Goal: Task Accomplishment & Management: Use online tool/utility

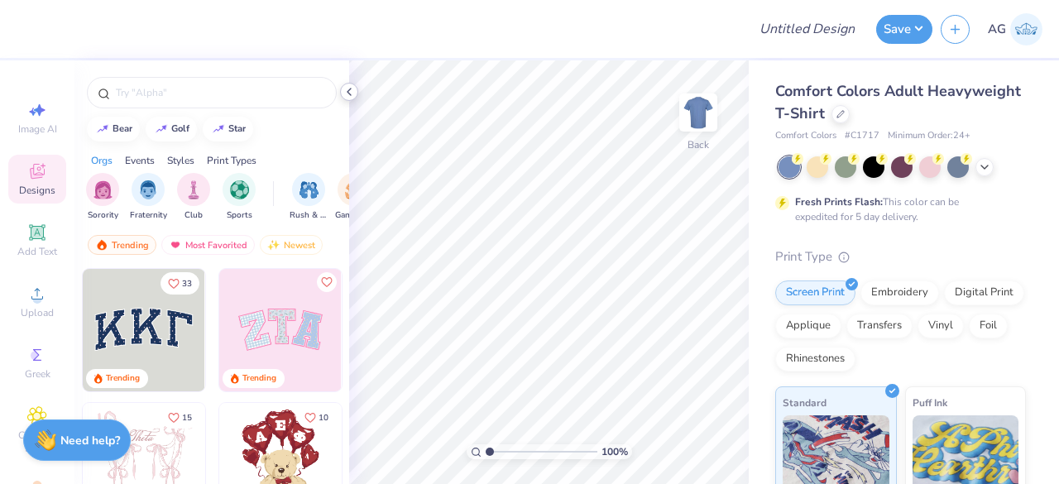
click at [342, 90] on icon at bounding box center [348, 91] width 13 height 13
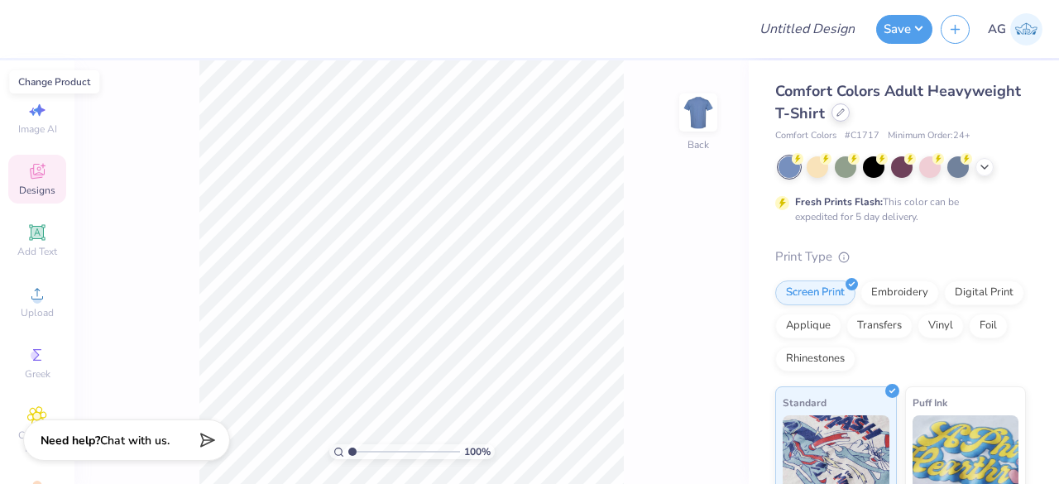
click at [850, 118] on div at bounding box center [840, 112] width 18 height 18
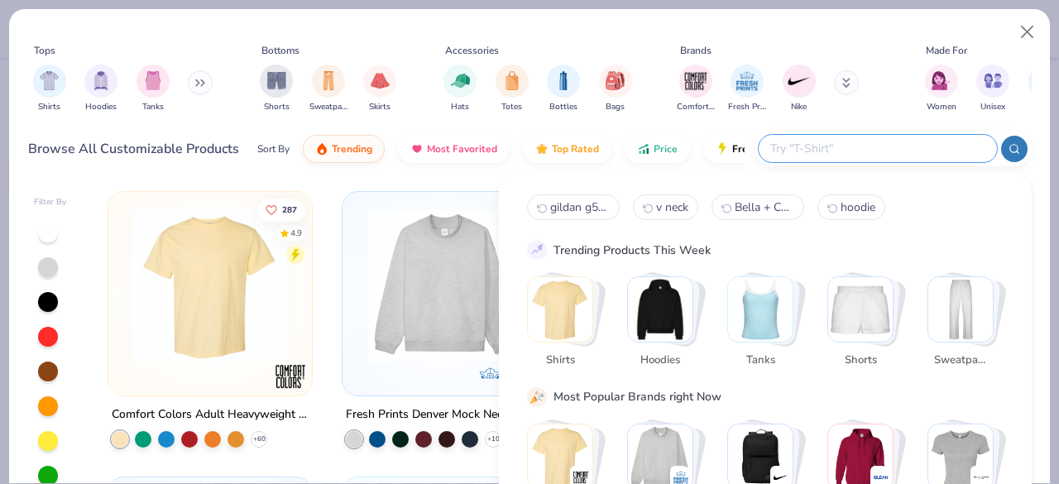
click at [918, 143] on input "text" at bounding box center [877, 148] width 217 height 19
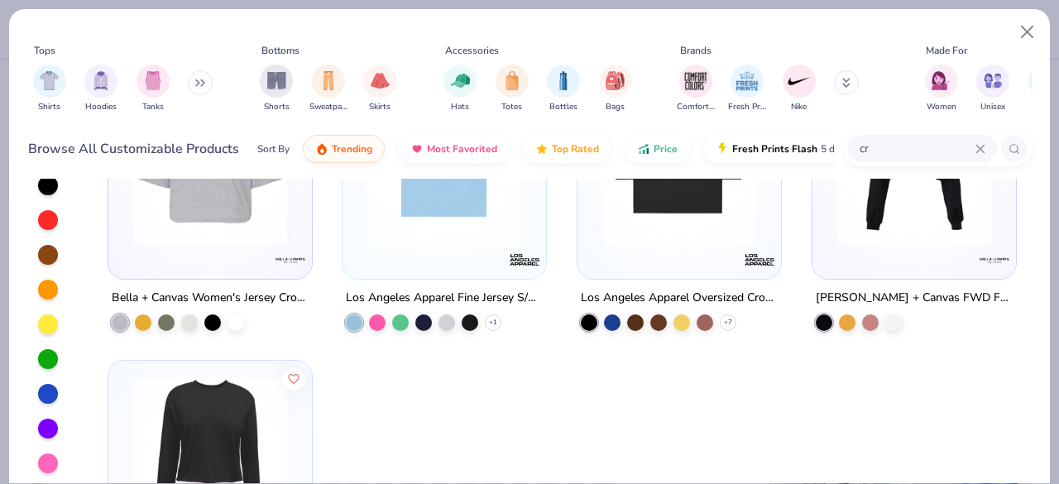
type input "c"
type input "baby tee"
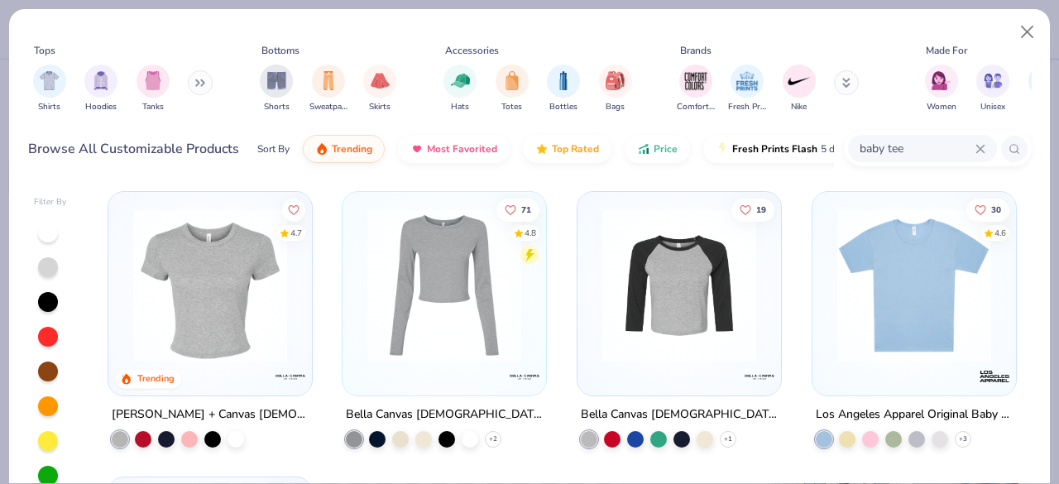
click at [208, 335] on img at bounding box center [210, 285] width 170 height 154
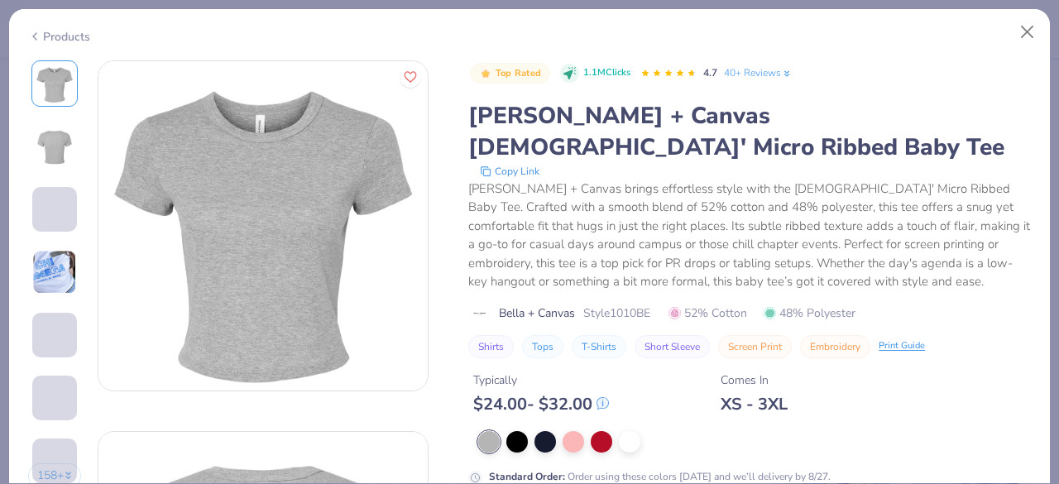
scroll to position [184, 0]
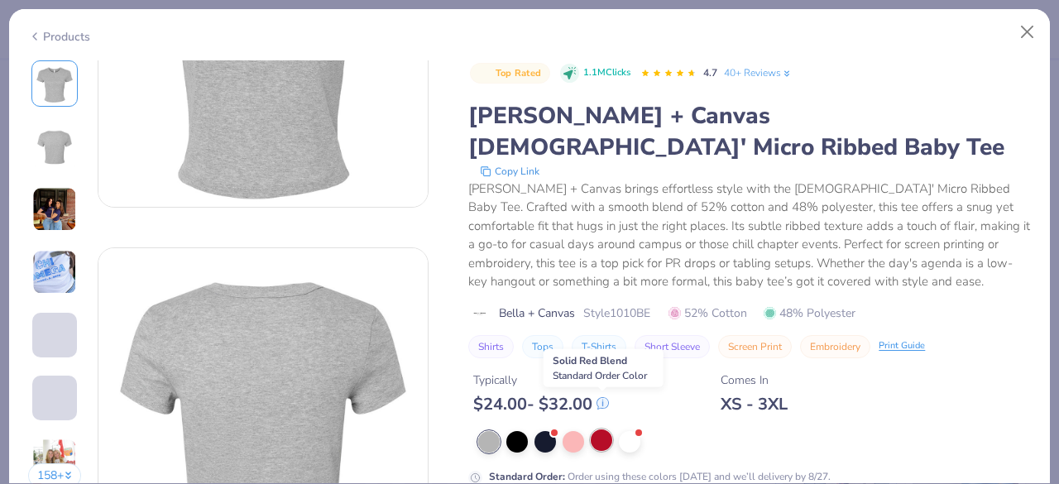
click at [609, 429] on div at bounding box center [602, 440] width 22 height 22
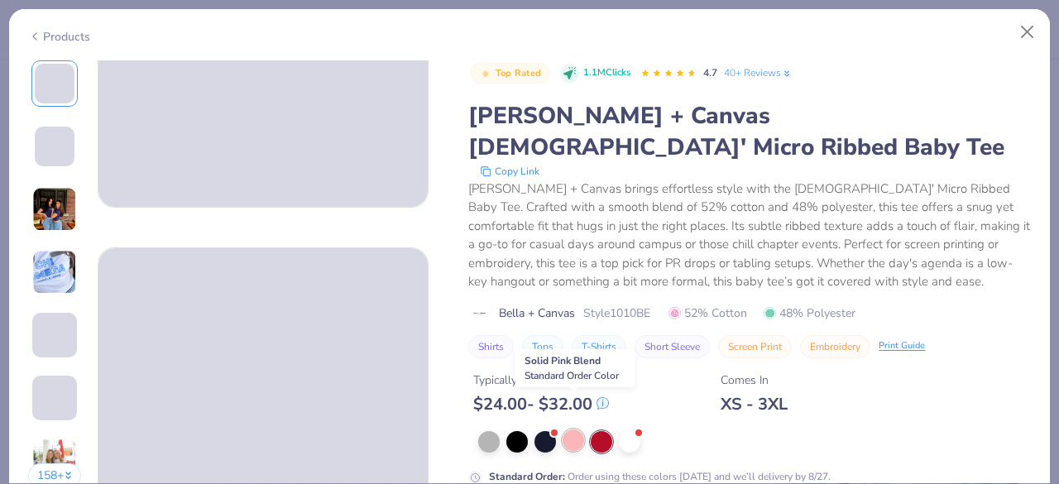
click at [577, 429] on div at bounding box center [574, 440] width 22 height 22
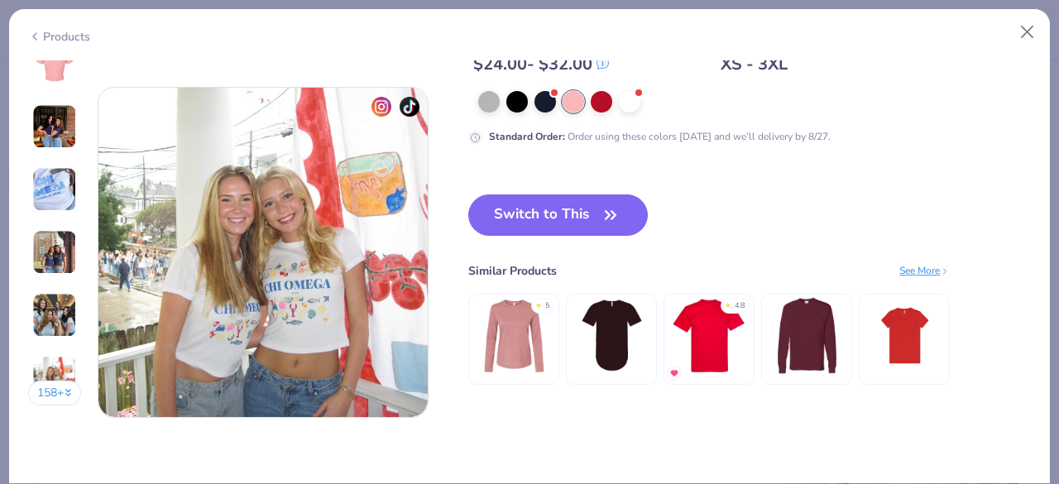
scroll to position [2326, 0]
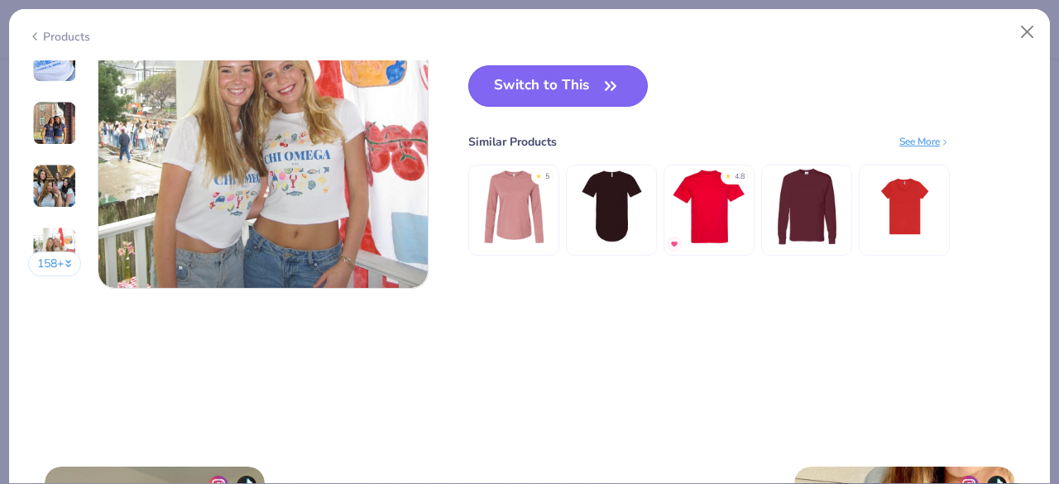
click at [558, 102] on button "Switch to This" at bounding box center [558, 85] width 180 height 41
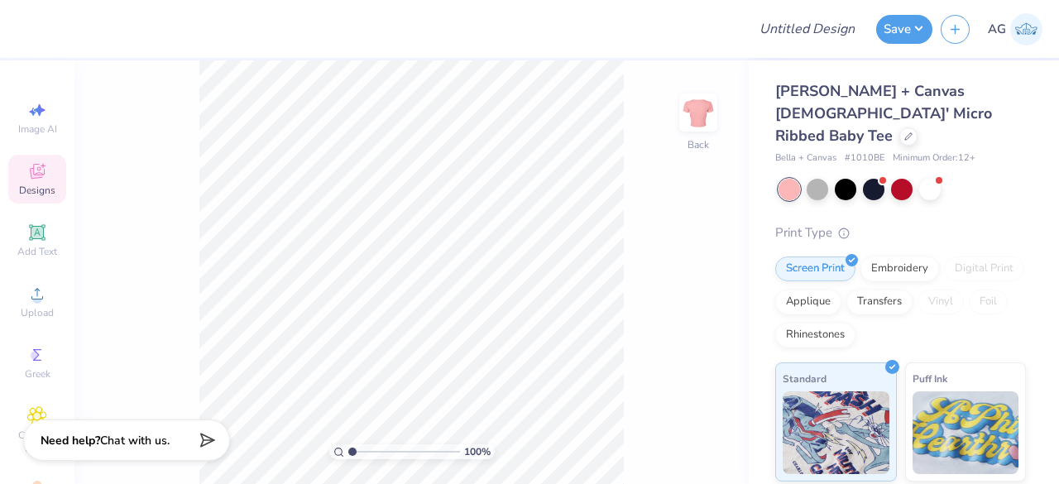
click at [34, 198] on div "Designs" at bounding box center [37, 179] width 58 height 49
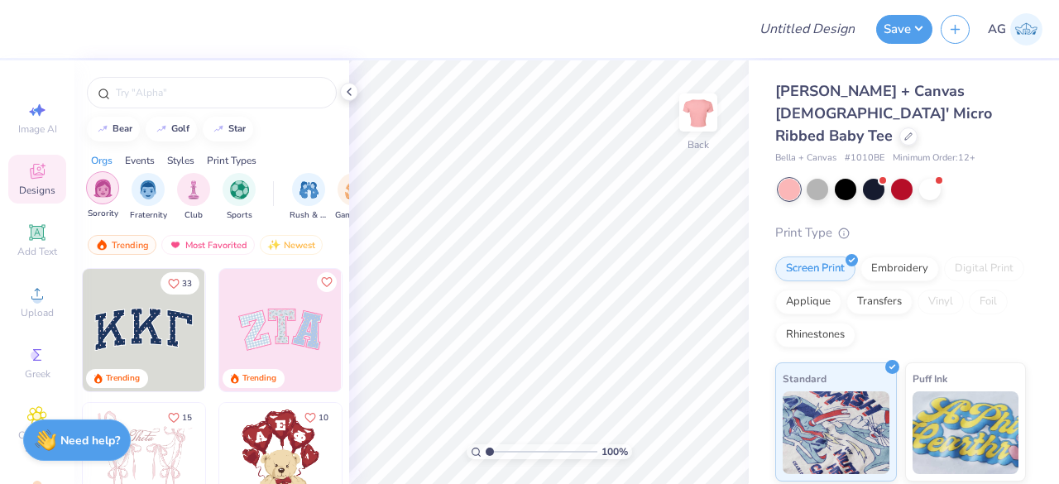
click at [89, 195] on div "filter for Sorority" at bounding box center [102, 187] width 33 height 33
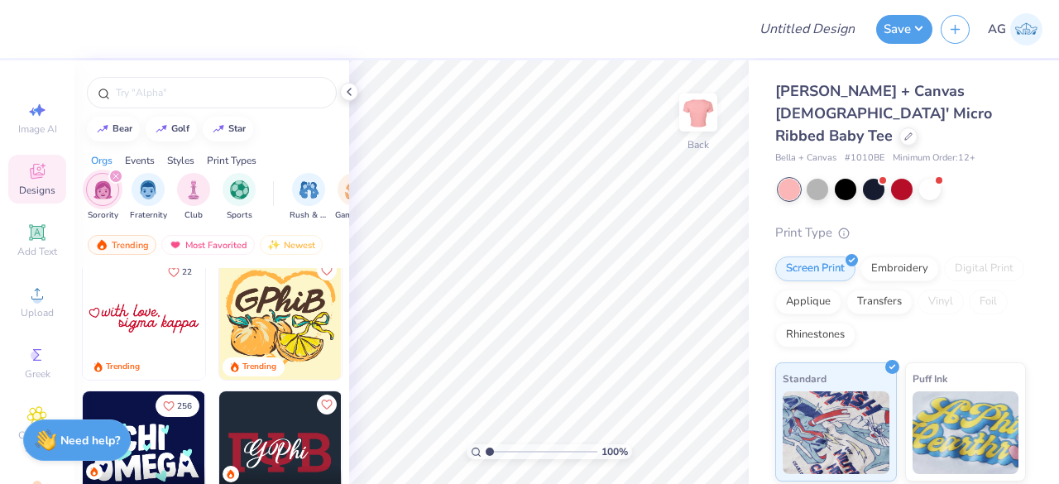
scroll to position [1487, 0]
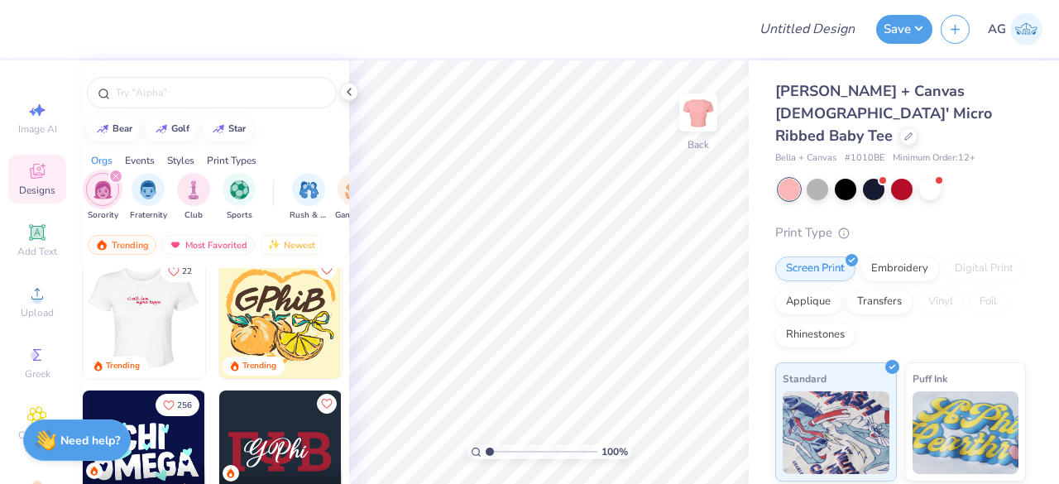
click at [83, 317] on img at bounding box center [21, 317] width 122 height 122
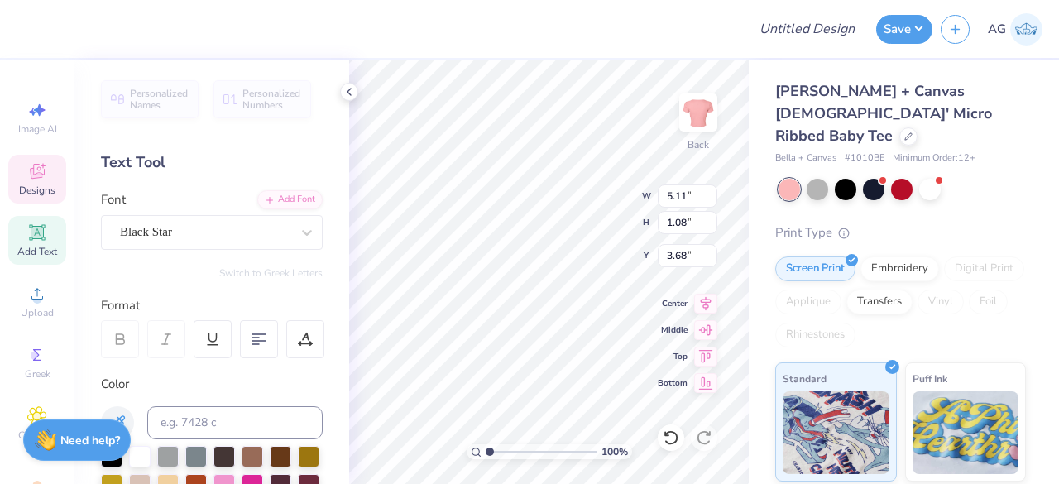
scroll to position [13, 2]
type textarea "s"
type textarea "Loves me"
type input "3.84"
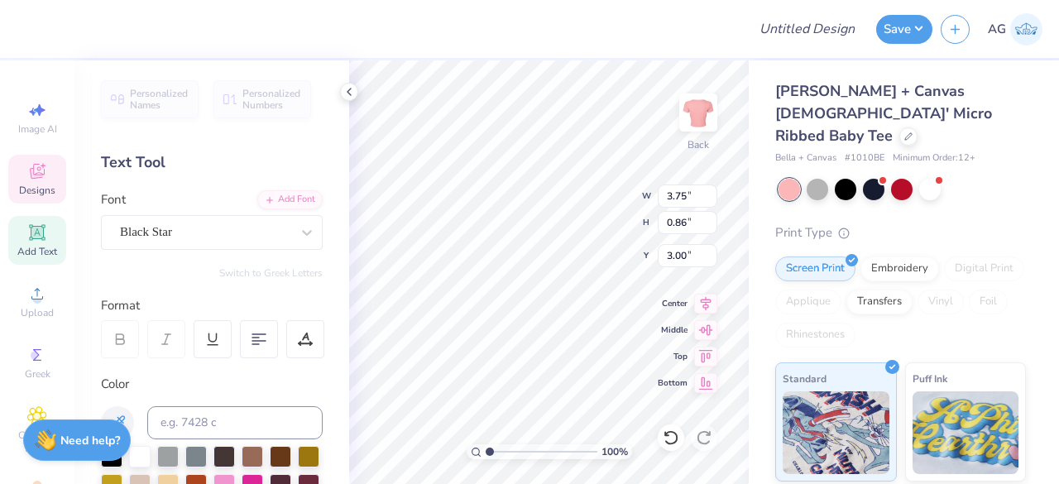
type input "1.19"
type input "3.53"
type input "3.75"
type input "0.86"
type input "3.00"
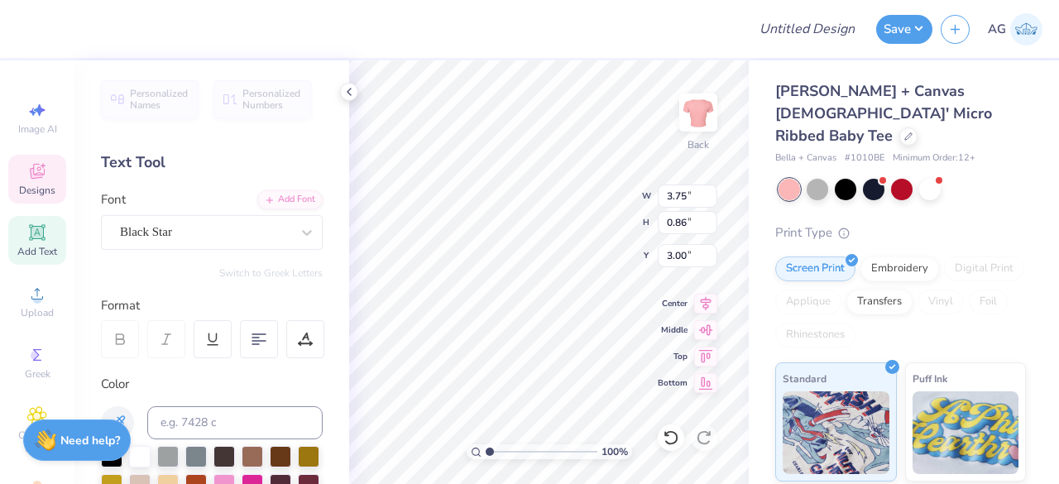
scroll to position [13, 2]
type textarea "Someone in [GEOGRAPHIC_DATA],"
click at [34, 184] on span "Designs" at bounding box center [37, 190] width 36 height 13
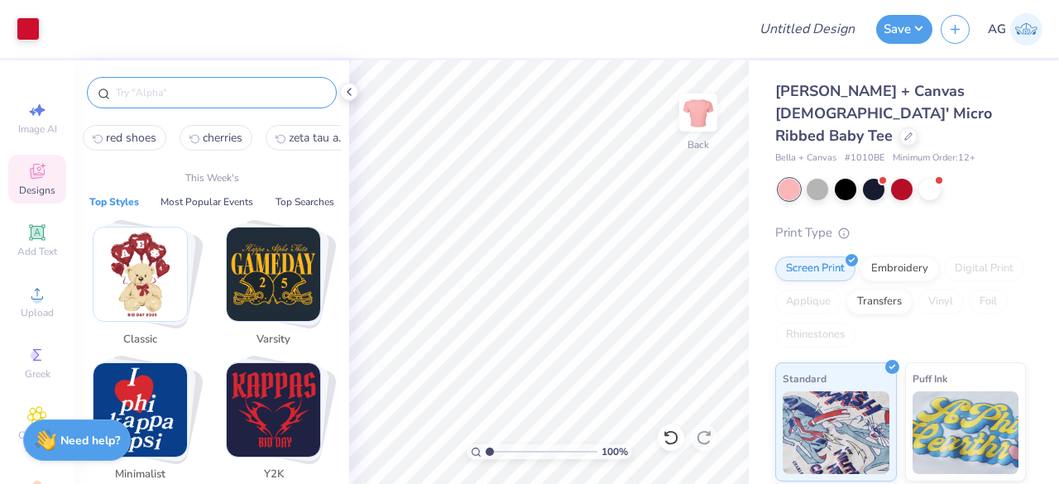
click at [151, 96] on input "text" at bounding box center [220, 92] width 212 height 17
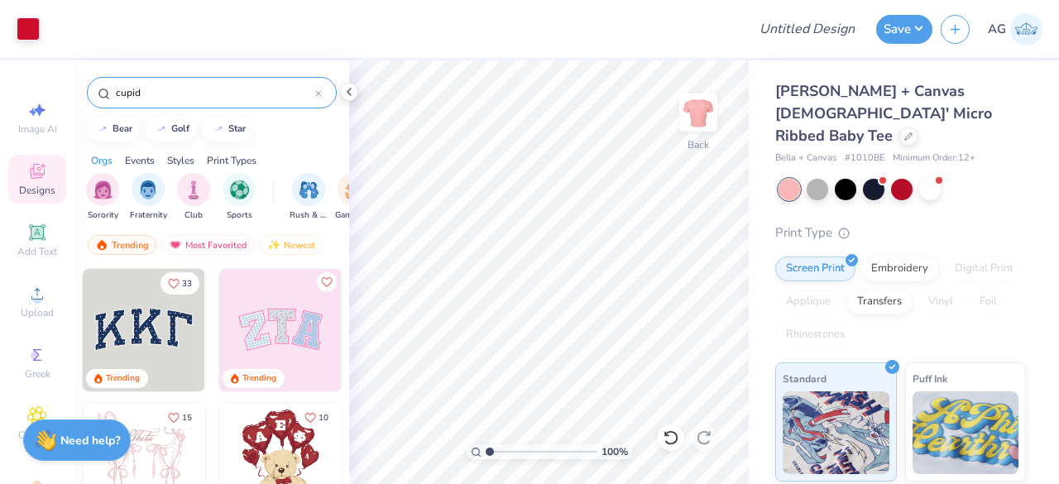
type input "cupid"
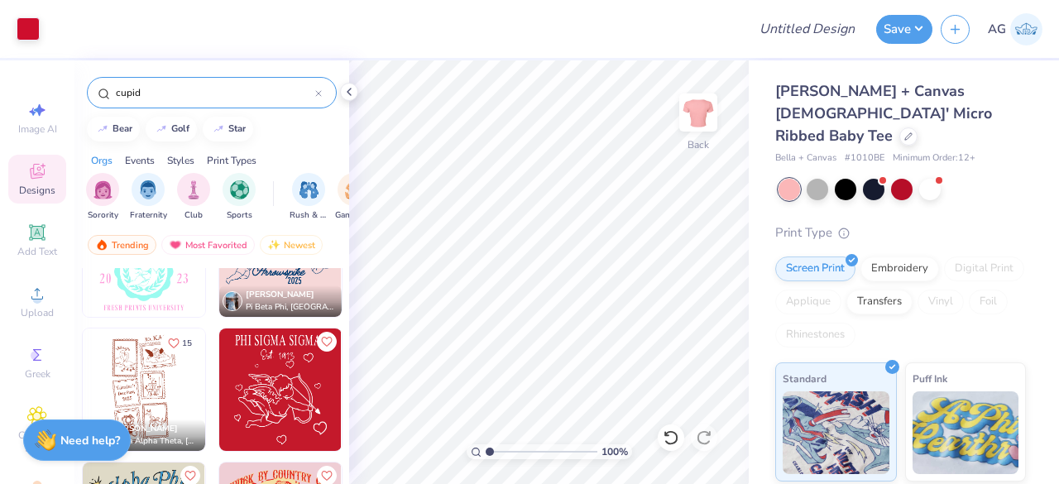
scroll to position [210, 0]
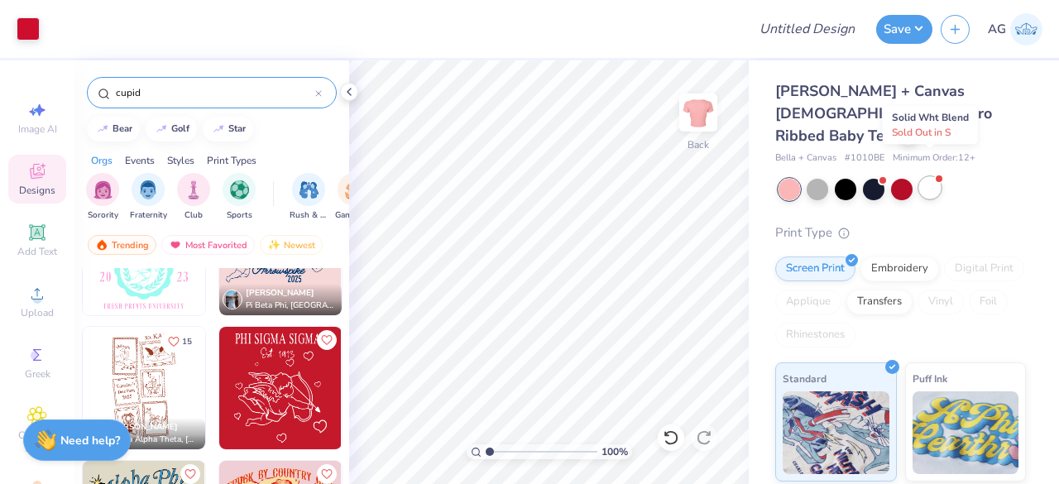
click at [927, 177] on div at bounding box center [930, 188] width 22 height 22
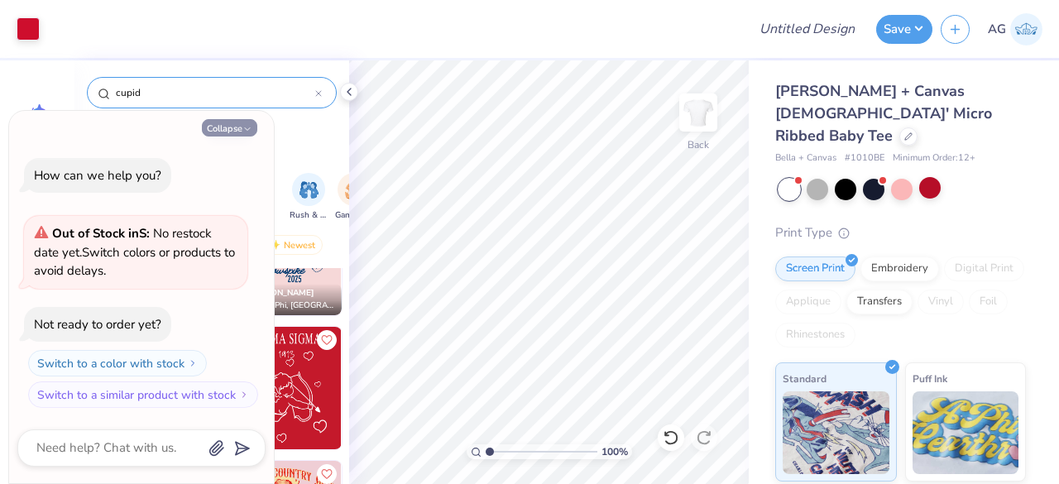
click at [248, 130] on polyline "button" at bounding box center [247, 128] width 5 height 2
type textarea "x"
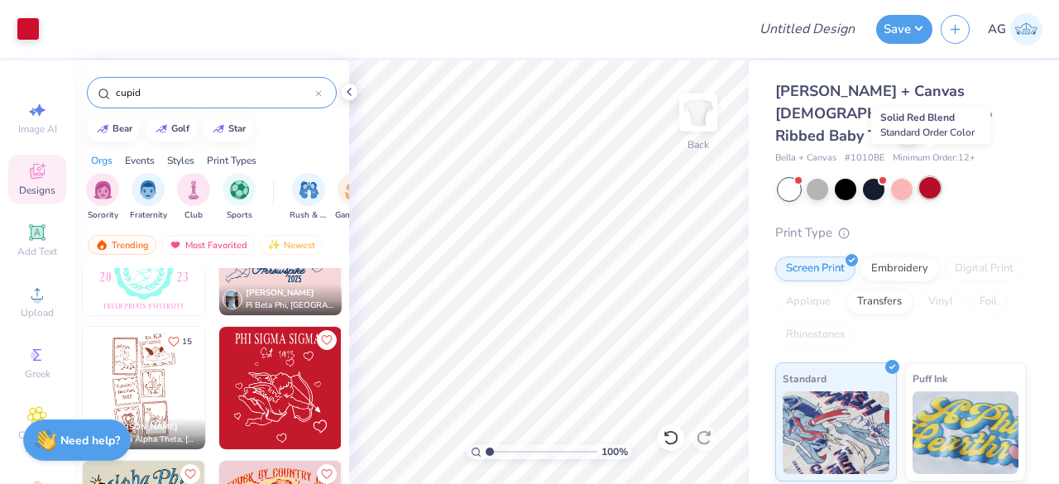
click at [922, 177] on div at bounding box center [930, 188] width 22 height 22
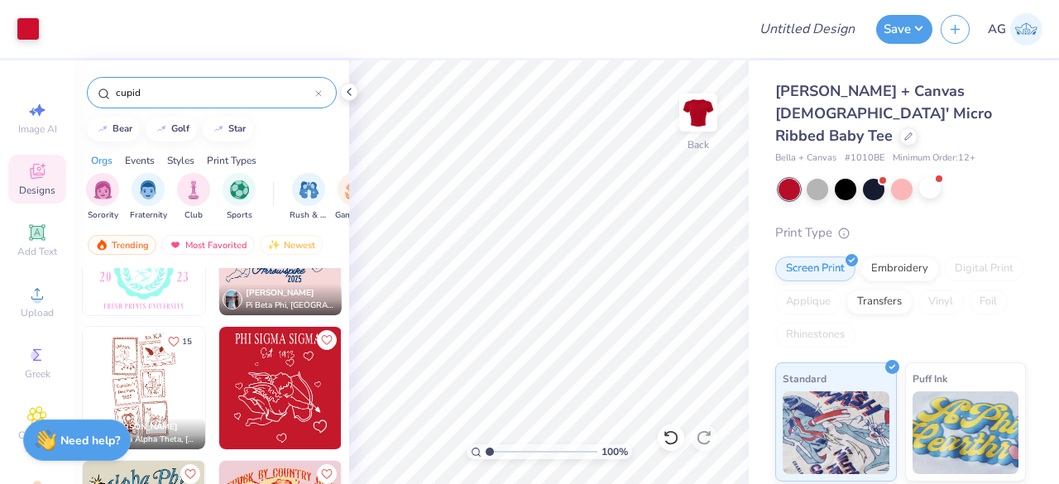
click at [252, 398] on img at bounding box center [280, 388] width 122 height 122
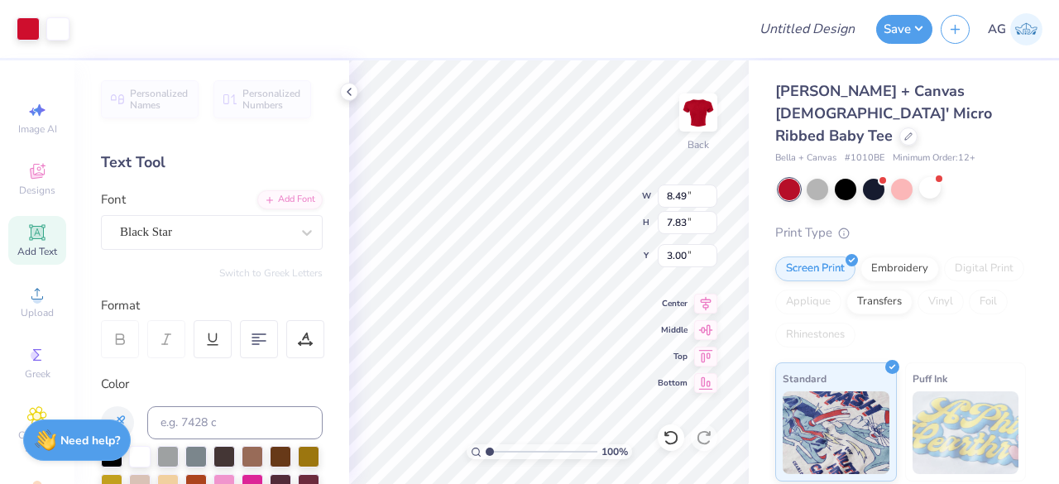
type input "3.00"
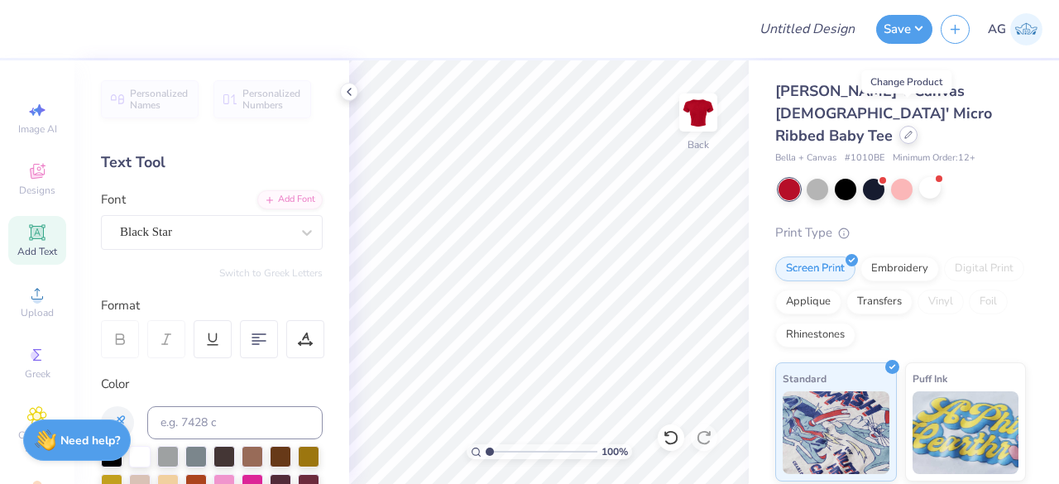
click at [905, 131] on icon at bounding box center [908, 135] width 8 height 8
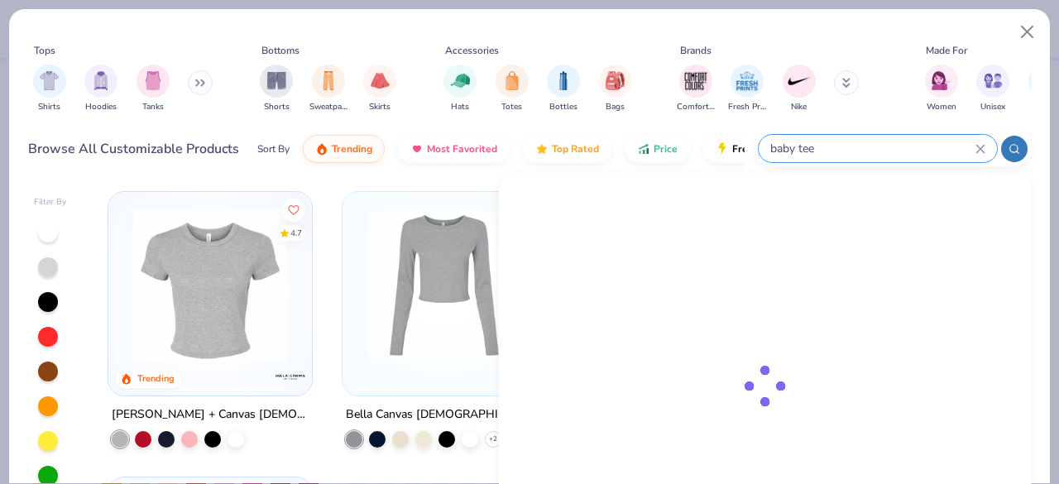
click at [897, 149] on input "baby tee" at bounding box center [872, 148] width 207 height 19
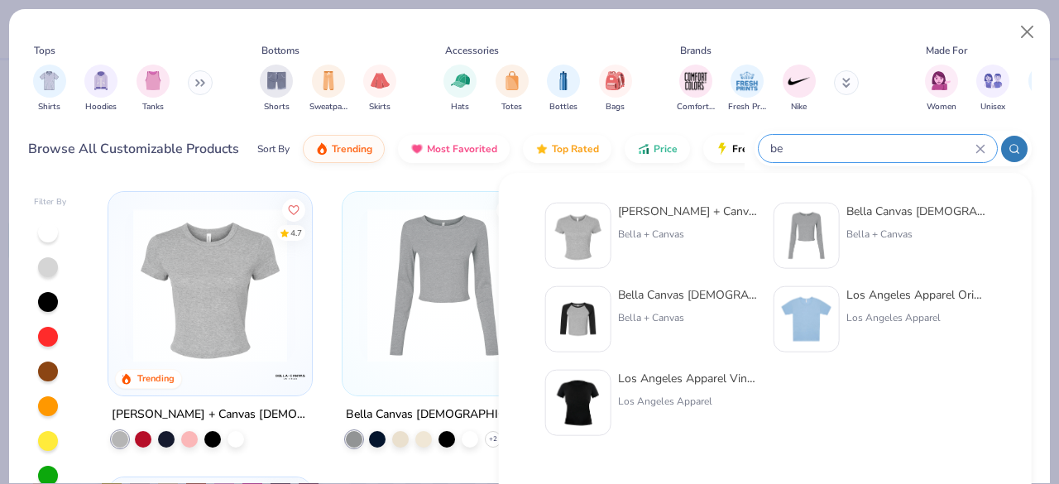
type input "e"
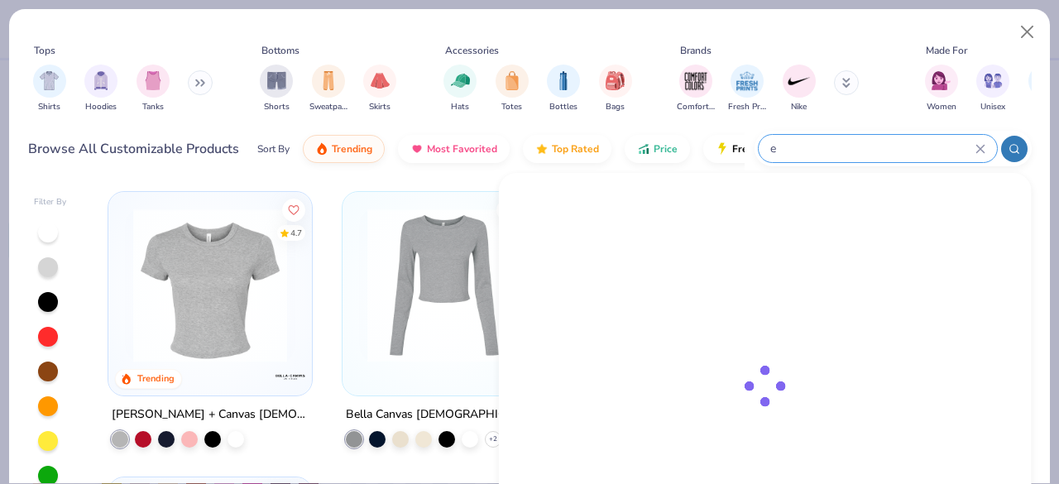
click at [897, 149] on input "e" at bounding box center [872, 148] width 207 height 19
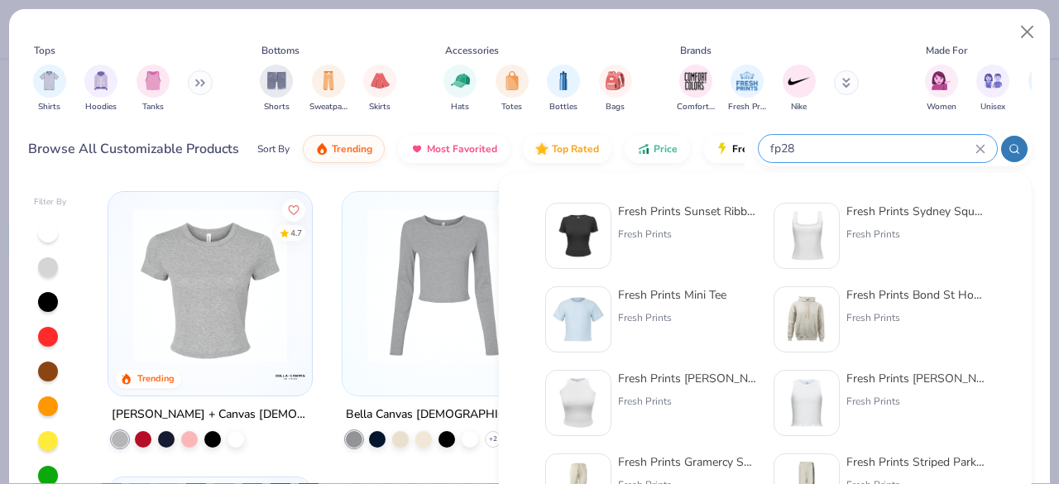
type input "fp28"
click at [899, 214] on div "Fresh Prints Sydney Square Neck Tank Top" at bounding box center [915, 211] width 139 height 17
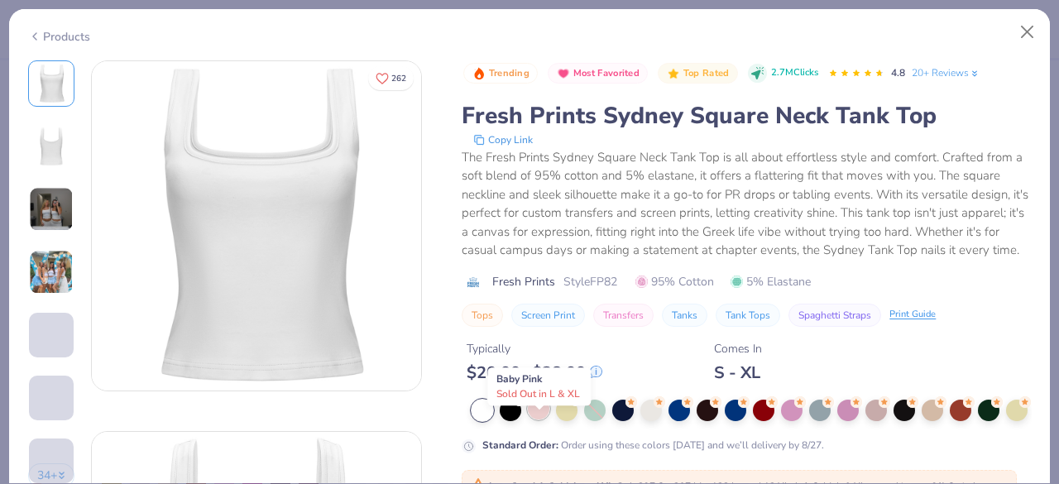
click at [539, 419] on div at bounding box center [539, 409] width 22 height 22
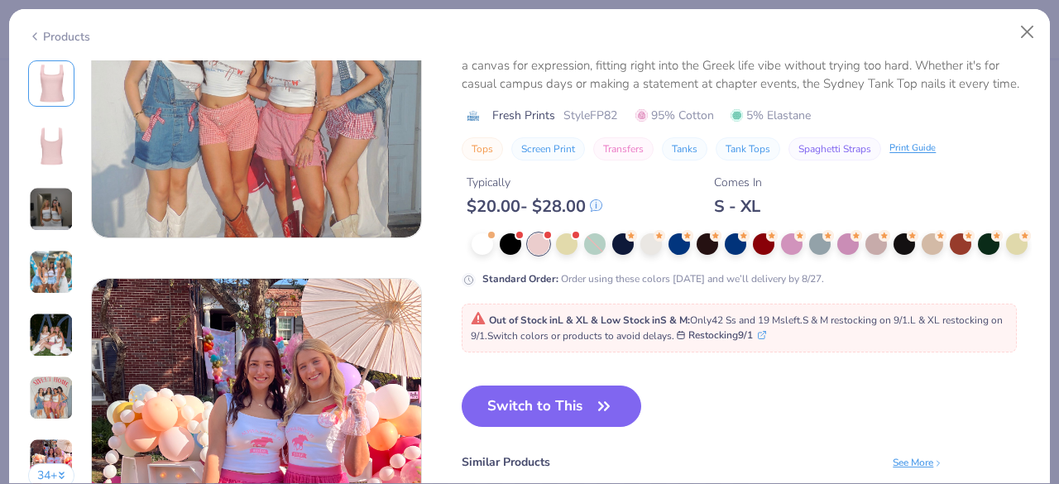
scroll to position [2281, 0]
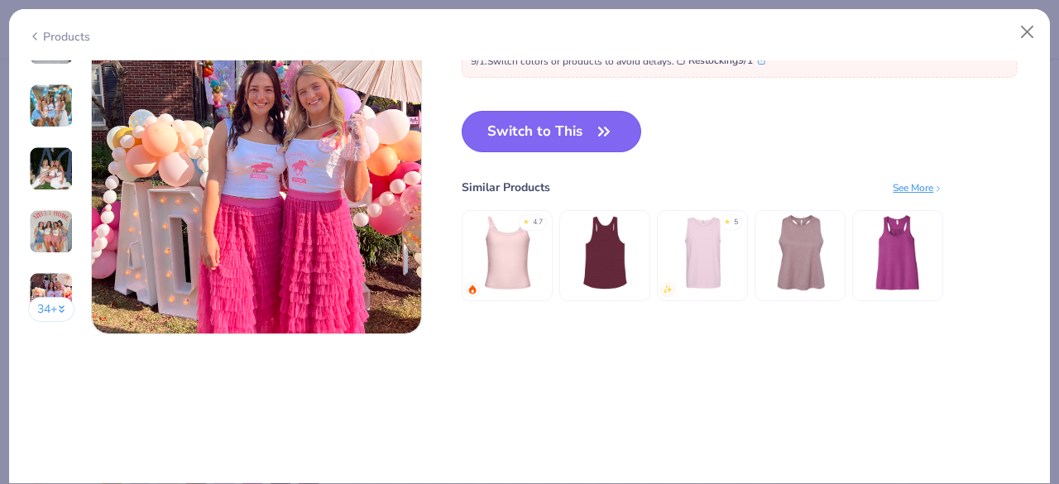
click at [518, 133] on button "Switch to This" at bounding box center [552, 131] width 180 height 41
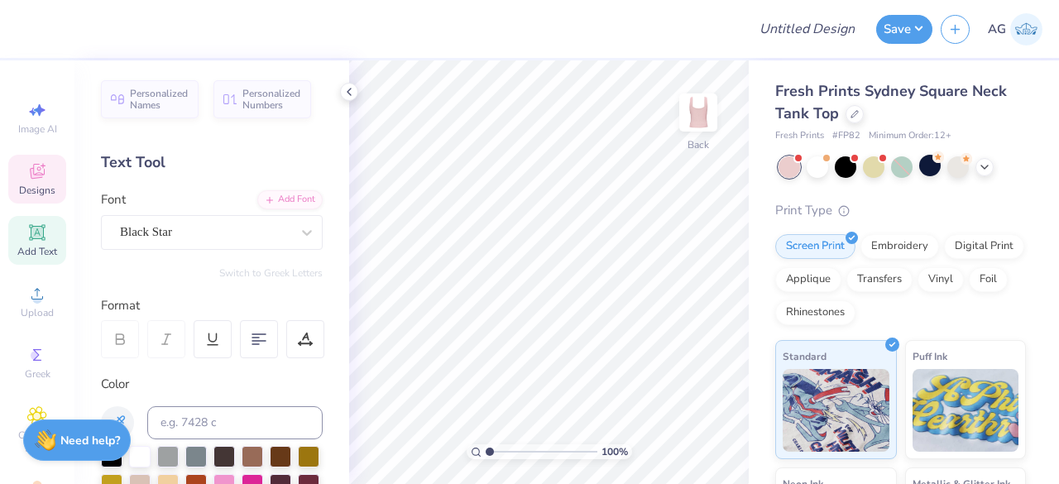
click at [33, 184] on span "Designs" at bounding box center [37, 190] width 36 height 13
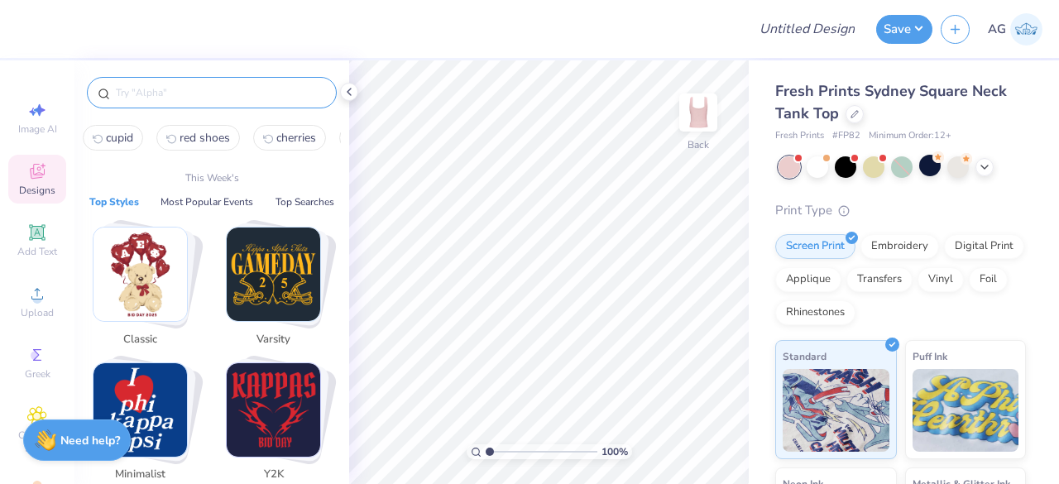
click at [159, 95] on input "text" at bounding box center [220, 92] width 212 height 17
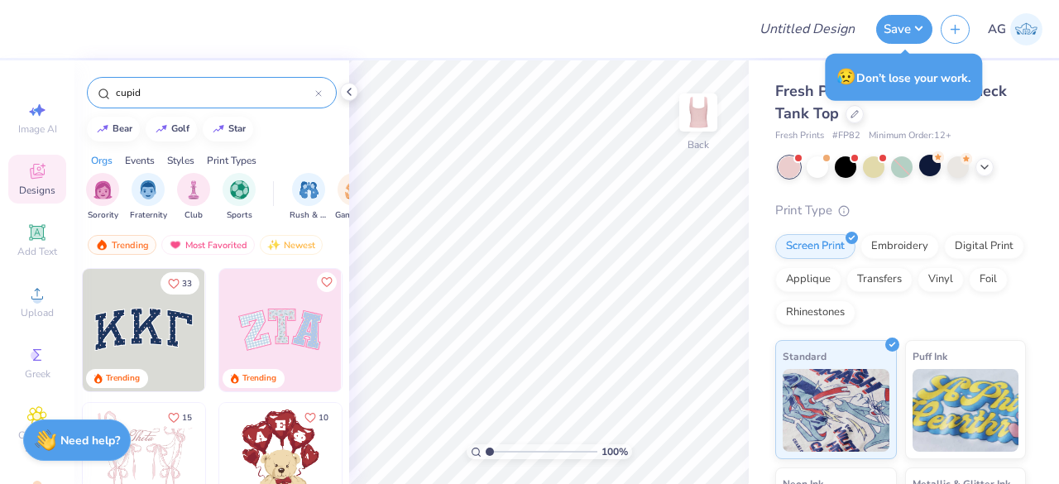
type input "cupid"
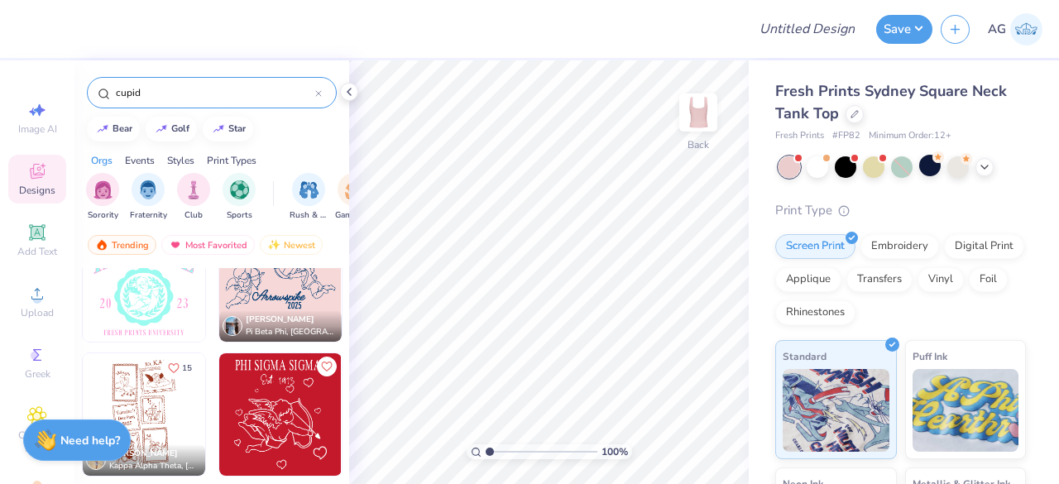
scroll to position [184, 0]
click at [277, 422] on img at bounding box center [280, 413] width 122 height 122
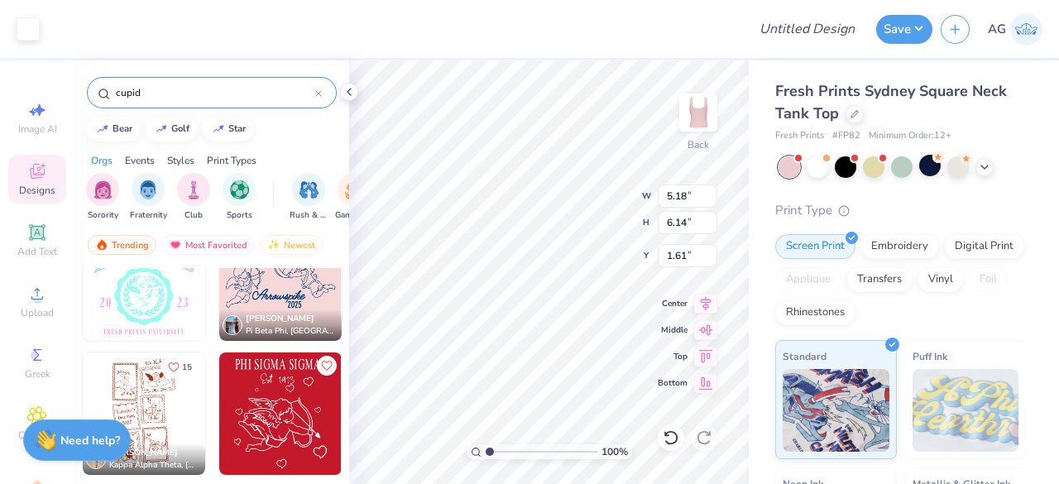
type input "1.61"
click at [989, 170] on icon at bounding box center [984, 165] width 13 height 13
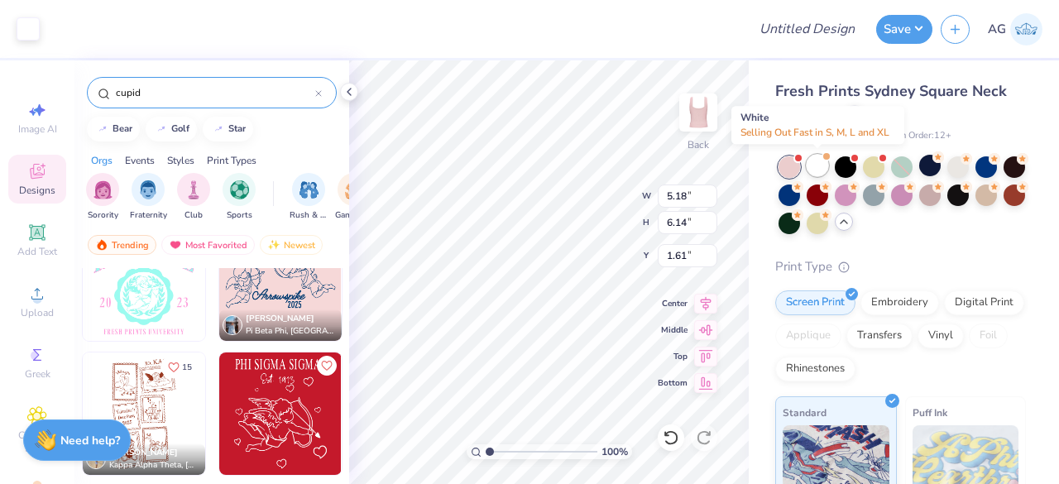
click at [817, 173] on div at bounding box center [818, 166] width 22 height 22
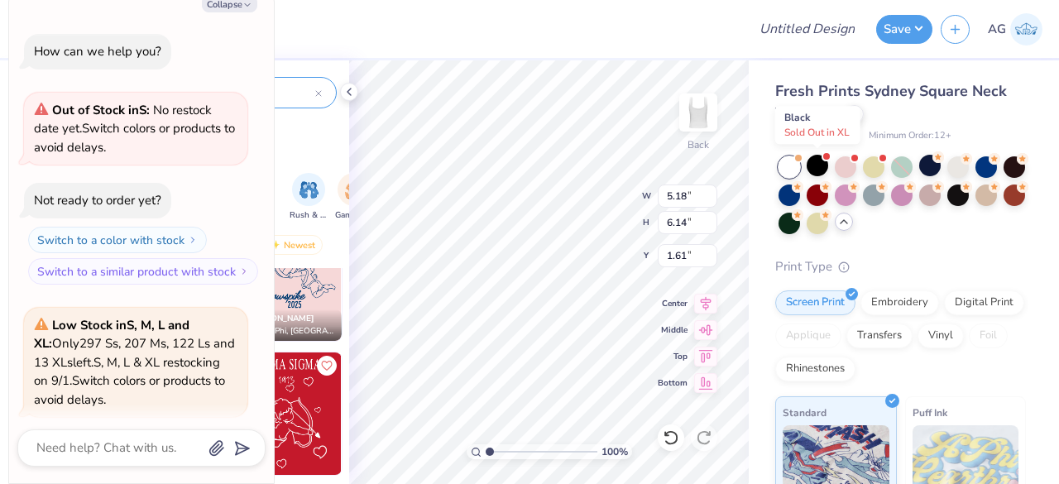
scroll to position [127, 0]
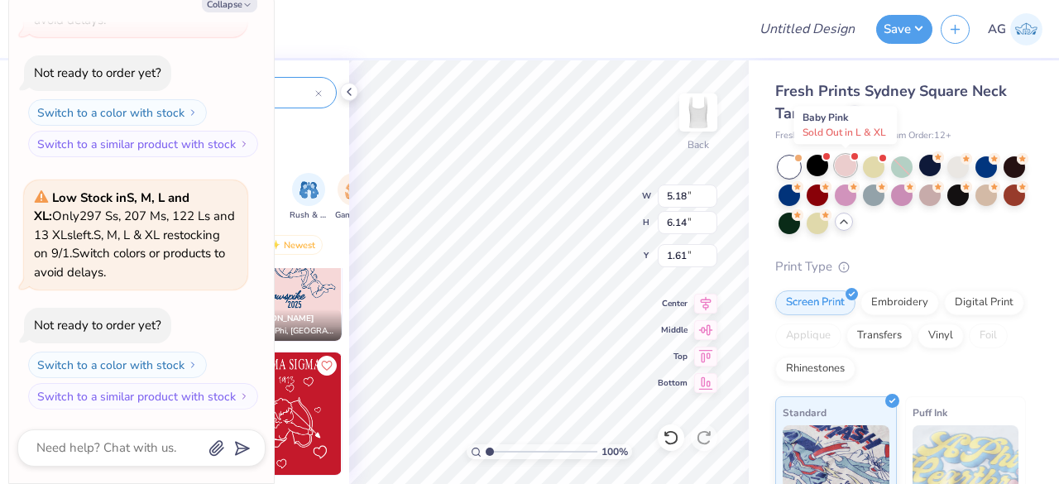
click at [850, 174] on div at bounding box center [846, 166] width 22 height 22
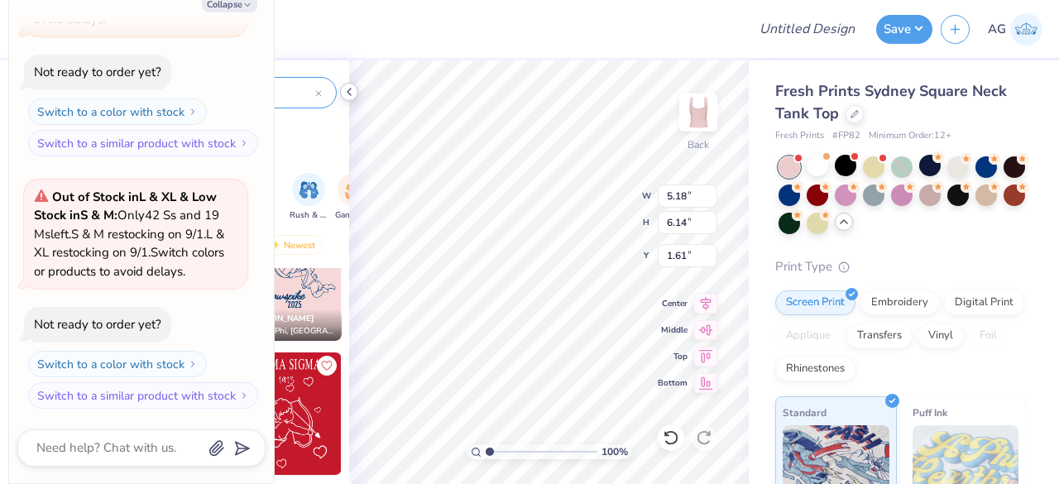
click at [349, 88] on icon at bounding box center [348, 91] width 13 height 13
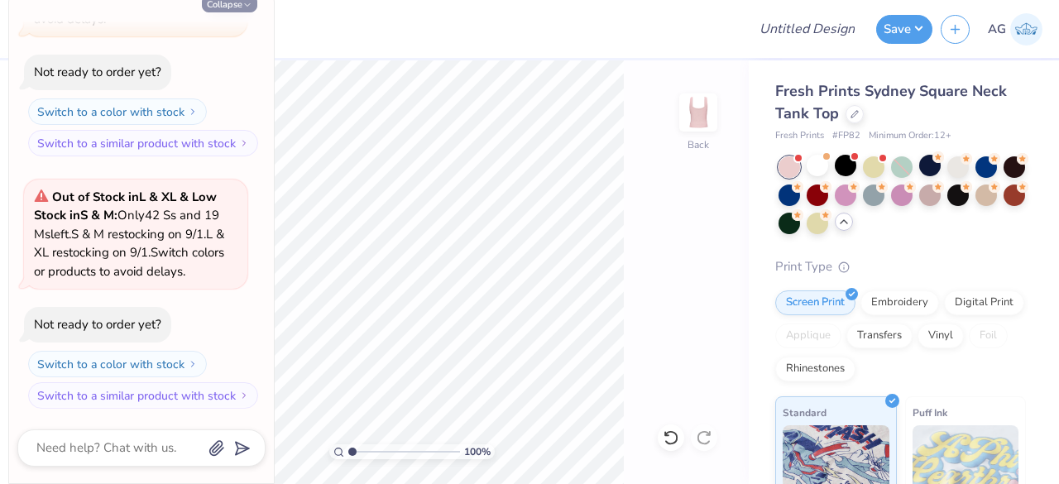
click at [240, 4] on button "Collapse" at bounding box center [229, 3] width 55 height 17
type textarea "x"
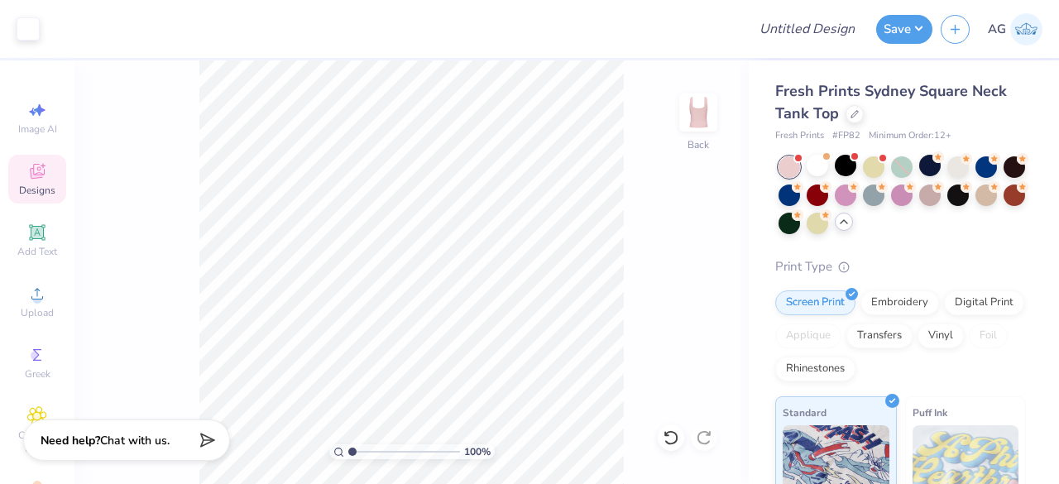
click at [41, 167] on icon at bounding box center [43, 165] width 5 height 5
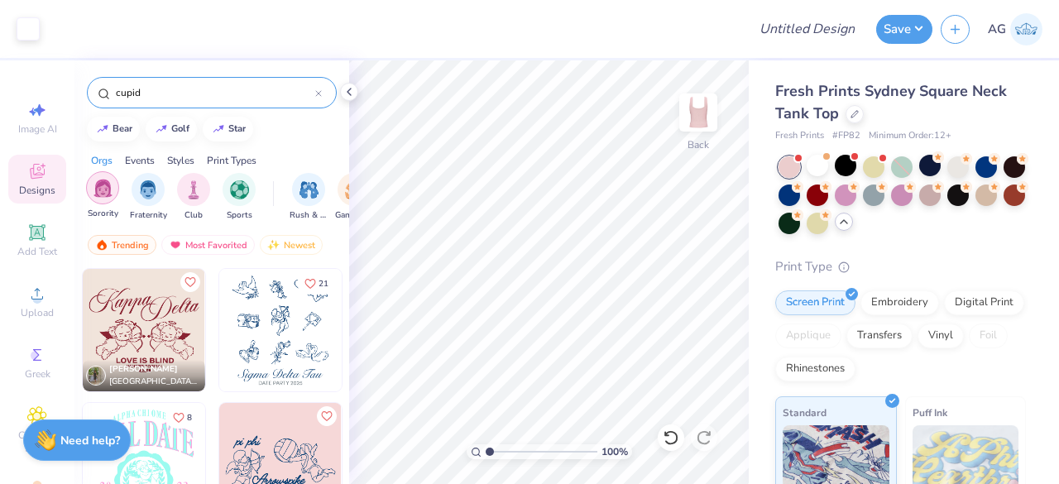
click at [113, 180] on div "filter for Sorority" at bounding box center [102, 187] width 33 height 33
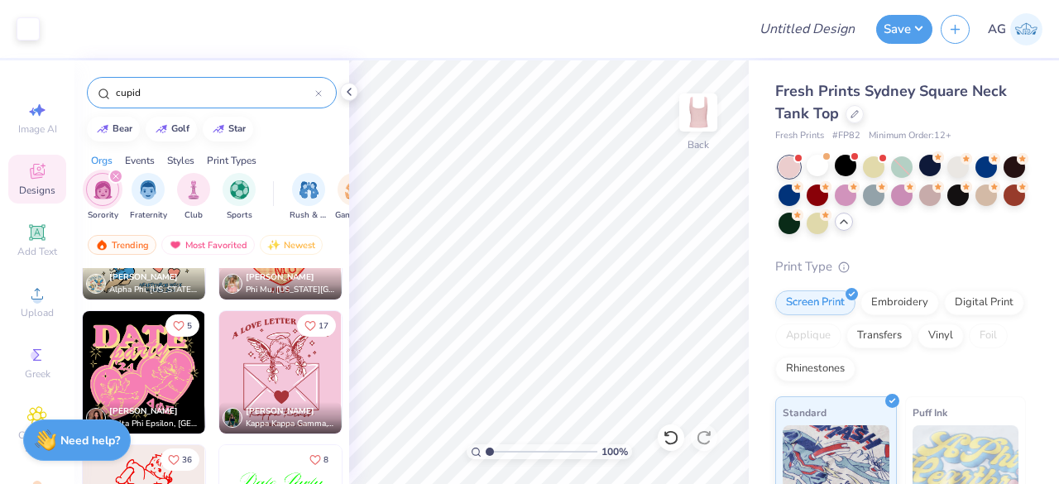
scroll to position [495, 0]
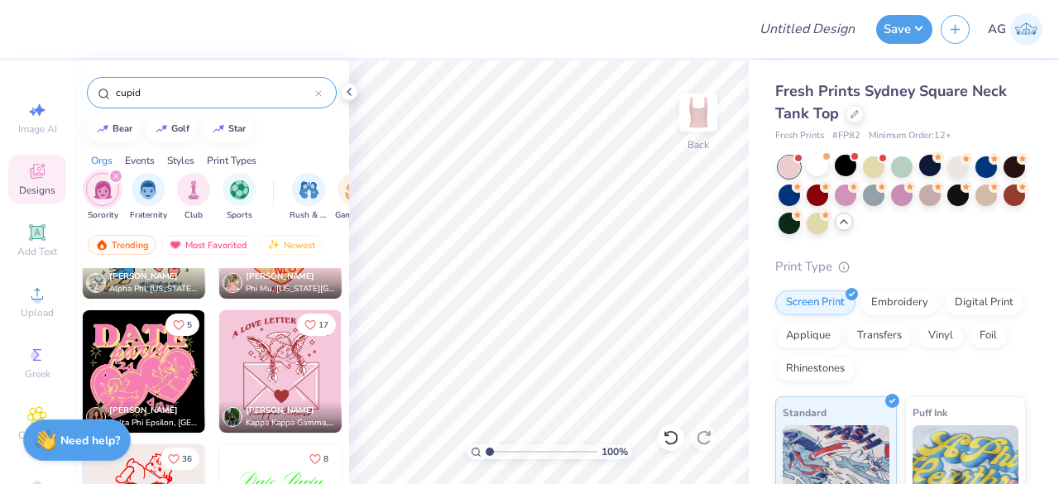
click at [280, 372] on img at bounding box center [280, 371] width 122 height 122
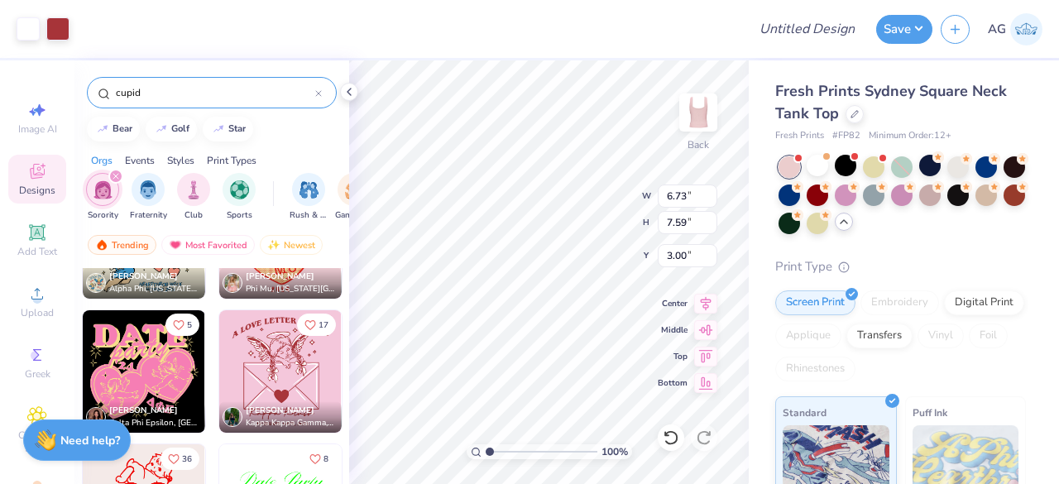
type input "5.31"
type input "5.98"
type input "1.75"
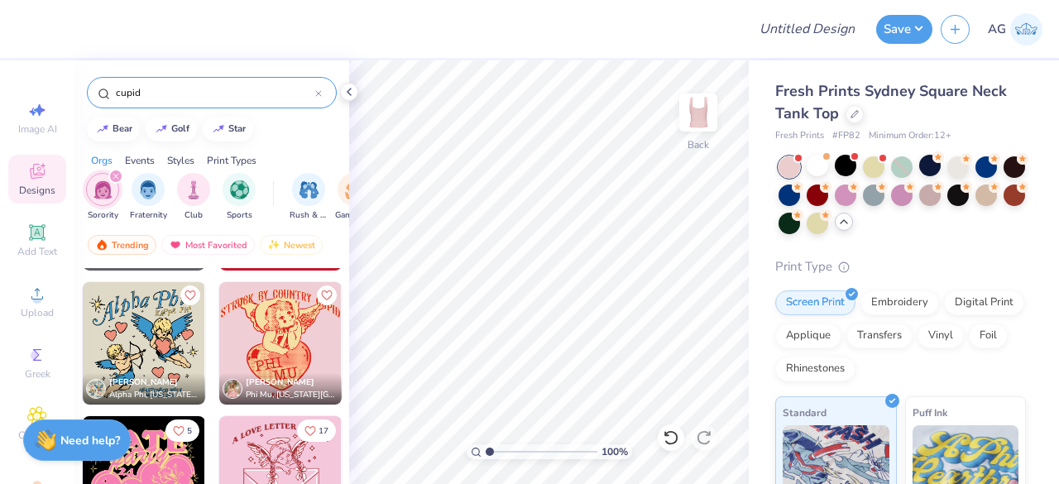
scroll to position [0, 0]
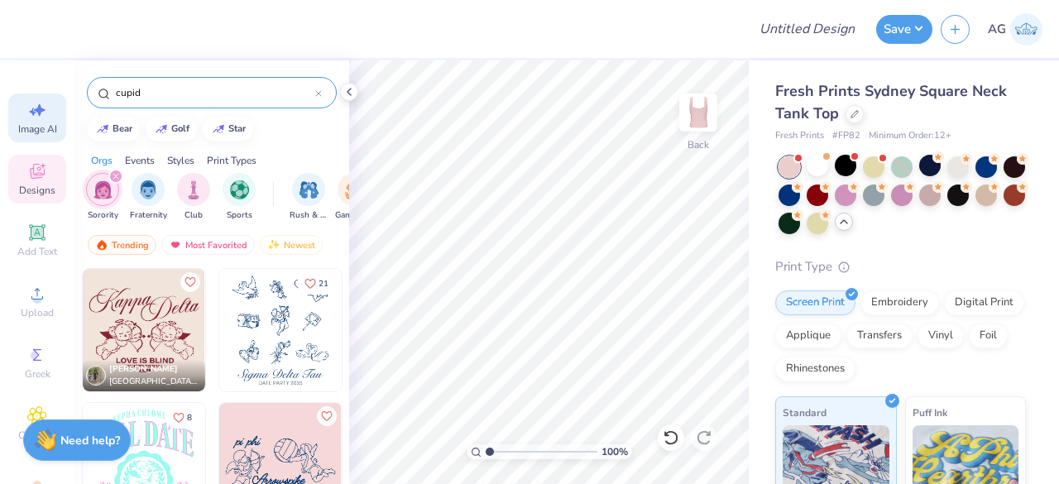
click at [40, 124] on span "Image AI" at bounding box center [37, 128] width 39 height 13
select select "4"
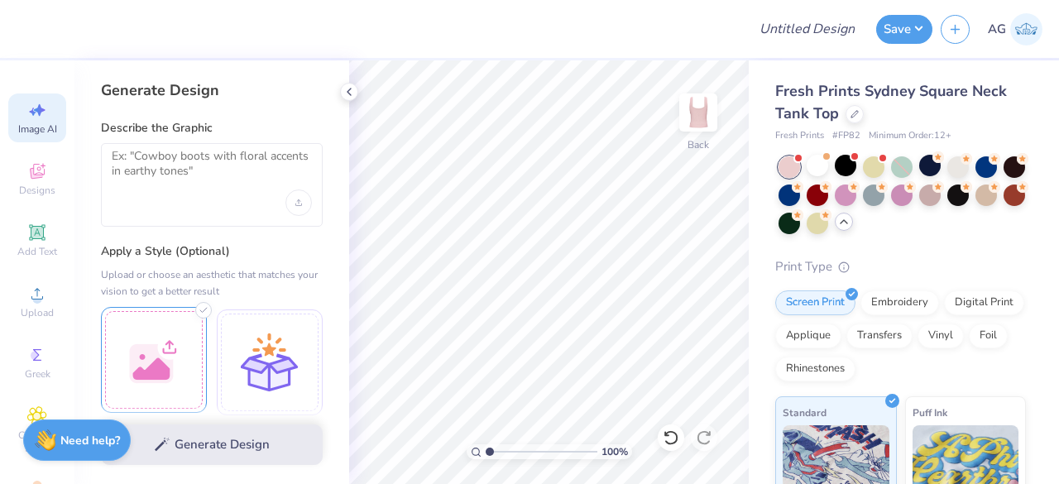
click at [189, 316] on div at bounding box center [154, 360] width 106 height 106
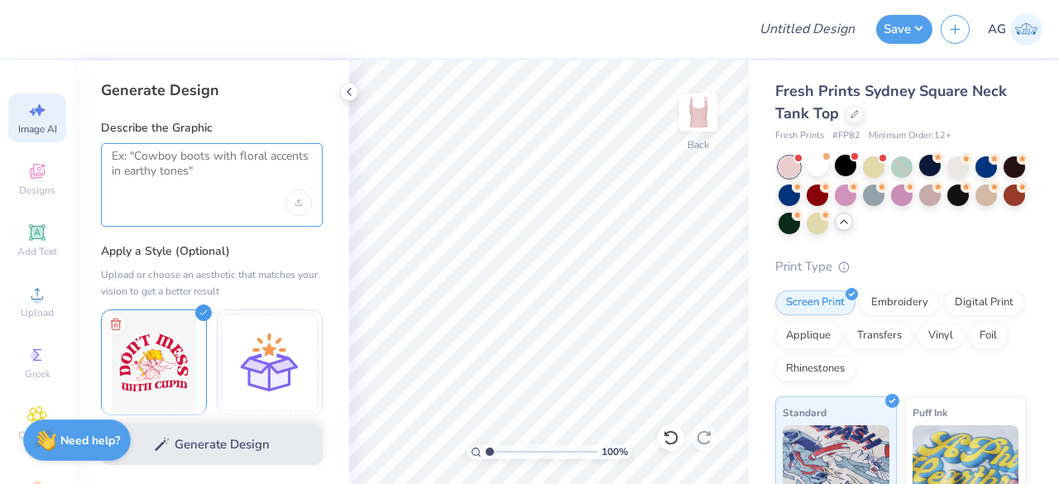
click at [195, 169] on textarea at bounding box center [212, 169] width 200 height 41
type textarea "c"
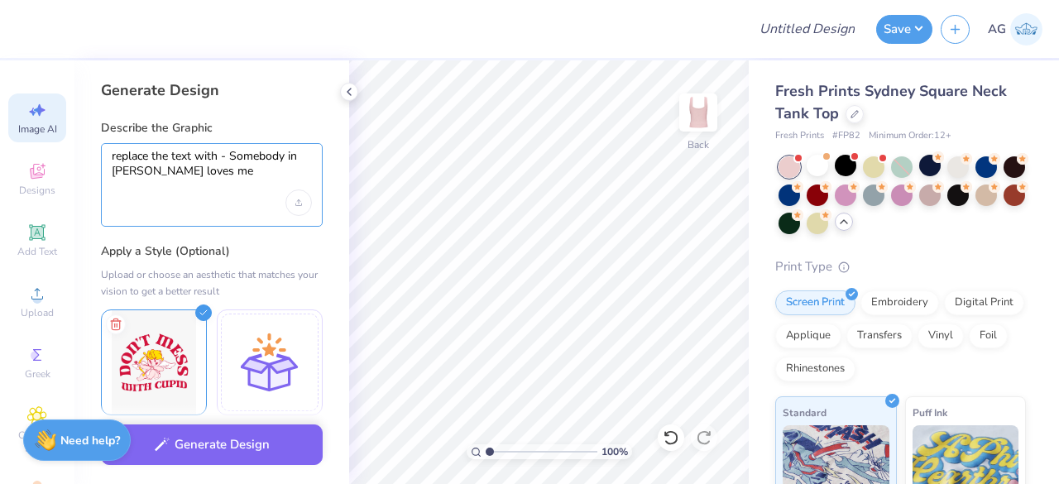
click at [290, 158] on textarea "replace the text with - Somebody in [PERSON_NAME] loves me" at bounding box center [212, 169] width 200 height 41
click at [153, 174] on textarea "replace the text with - Somebody In Panhel loves me" at bounding box center [212, 169] width 200 height 41
click at [192, 175] on textarea "replace the text with - Somebody In Panhel Loves me" at bounding box center [212, 169] width 200 height 41
click at [242, 181] on textarea "replace the text with - Somebody In Panhel Loves Me" at bounding box center [212, 169] width 200 height 41
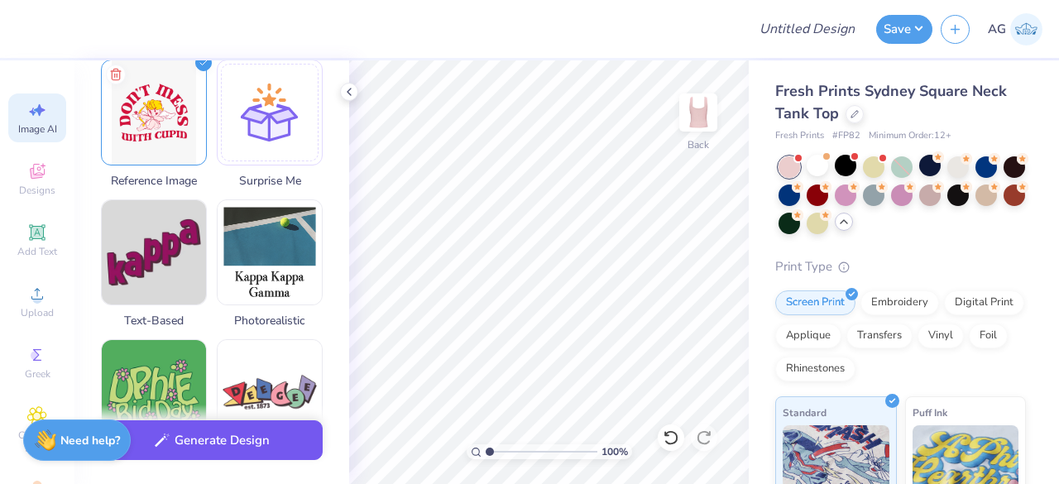
scroll to position [256, 0]
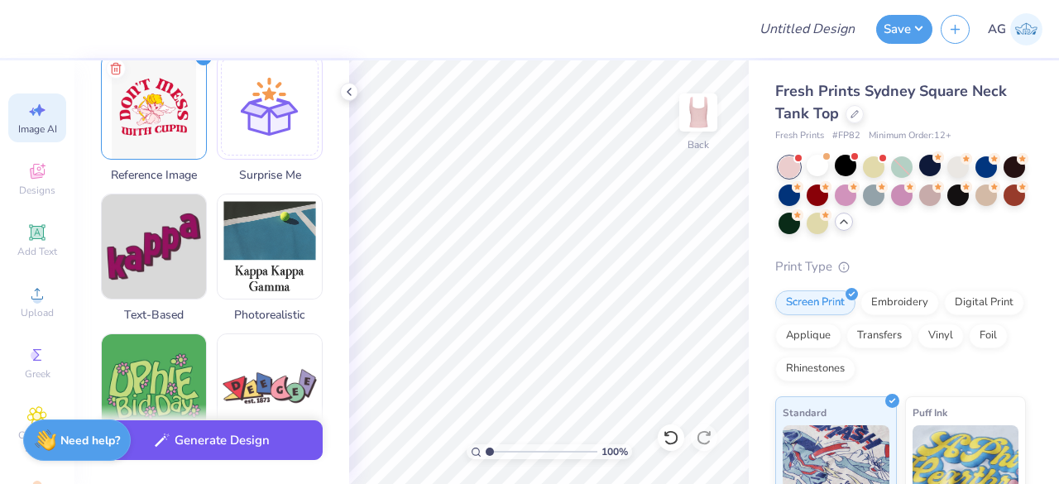
type textarea "replace the text with - Somebody In Panhel Loves Me"
click at [229, 440] on button "Generate Design" at bounding box center [212, 440] width 222 height 41
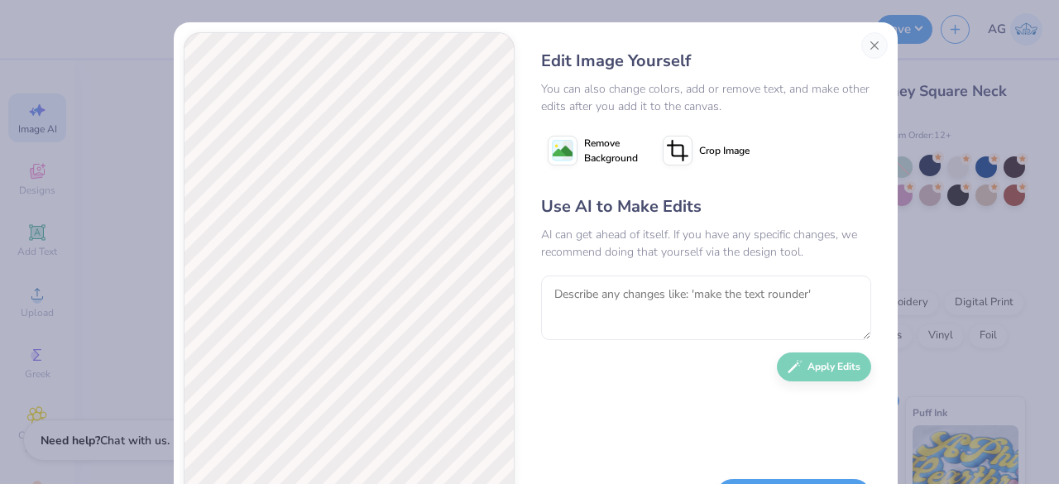
click at [606, 146] on span "Remove Background" at bounding box center [611, 151] width 54 height 30
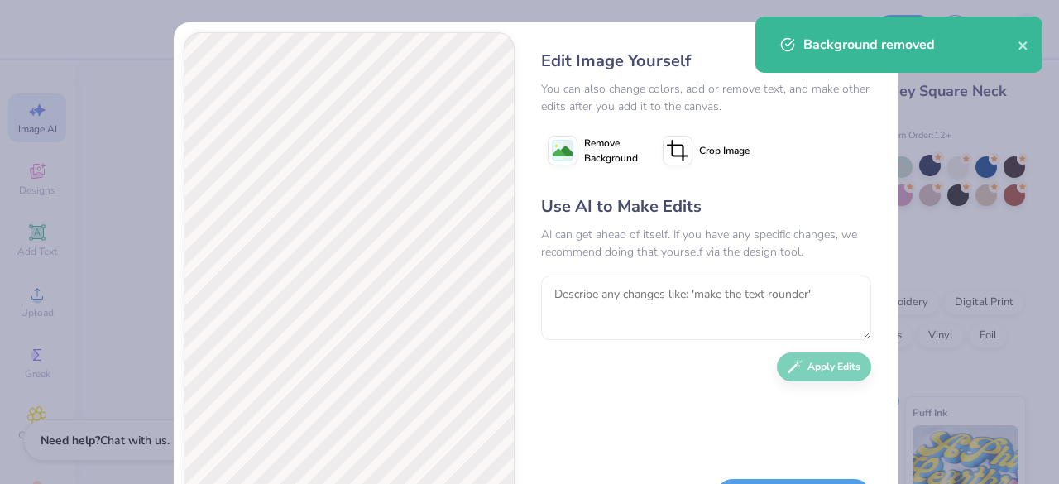
scroll to position [76, 0]
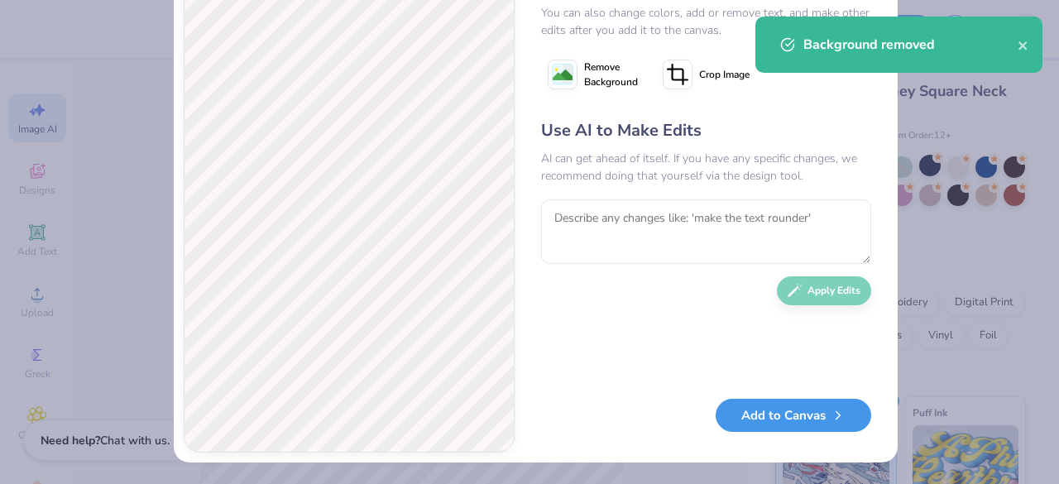
click at [744, 417] on button "Add to Canvas" at bounding box center [794, 416] width 156 height 34
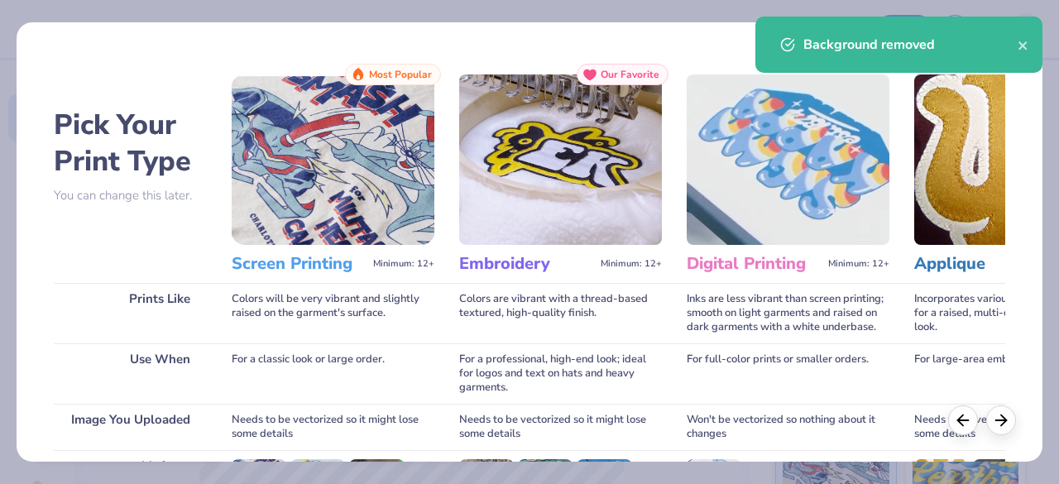
scroll to position [257, 0]
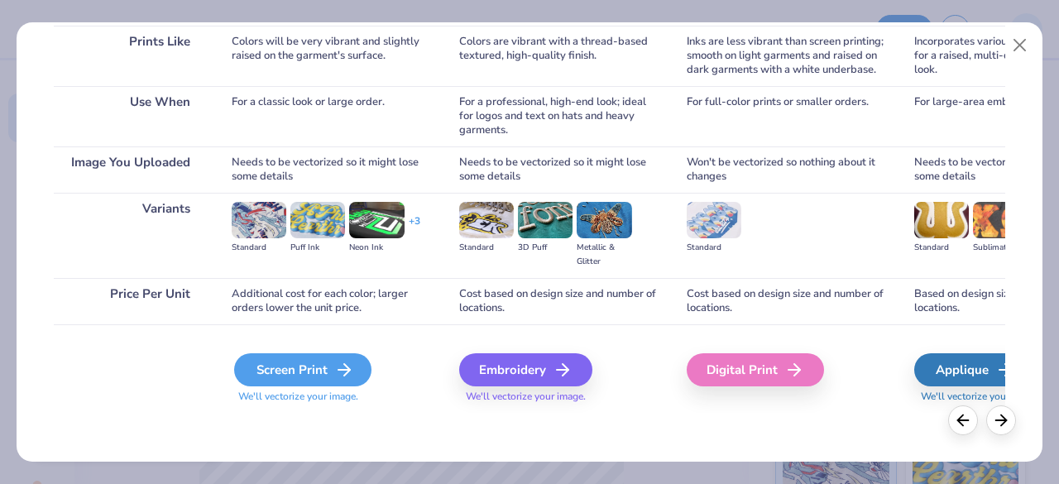
click at [278, 376] on div "Screen Print" at bounding box center [302, 369] width 137 height 33
click at [314, 377] on div "Screen Print" at bounding box center [302, 369] width 137 height 33
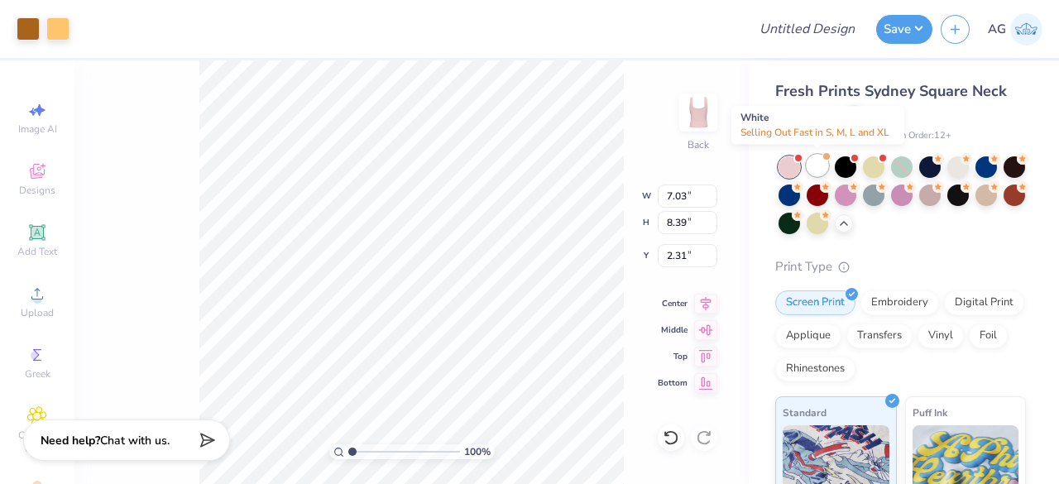
click at [822, 163] on div at bounding box center [818, 166] width 22 height 22
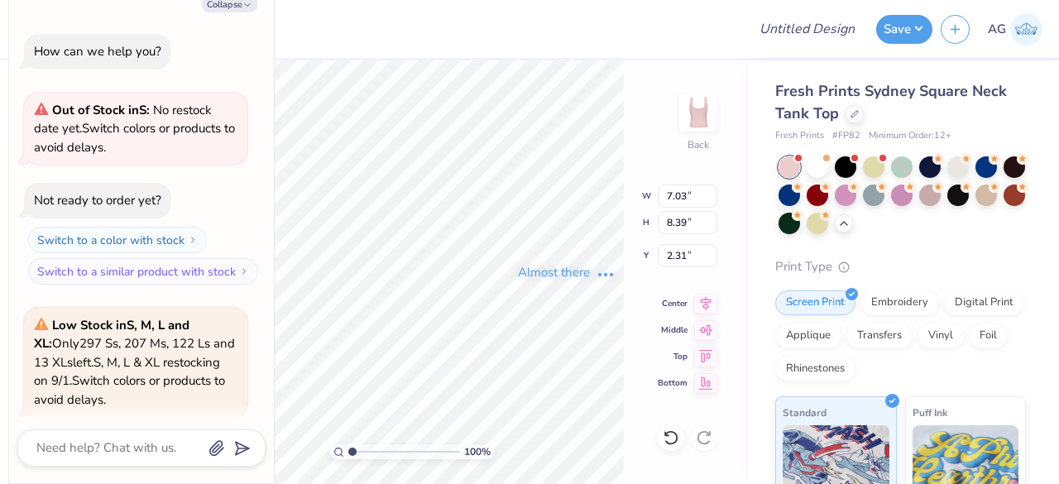
scroll to position [632, 0]
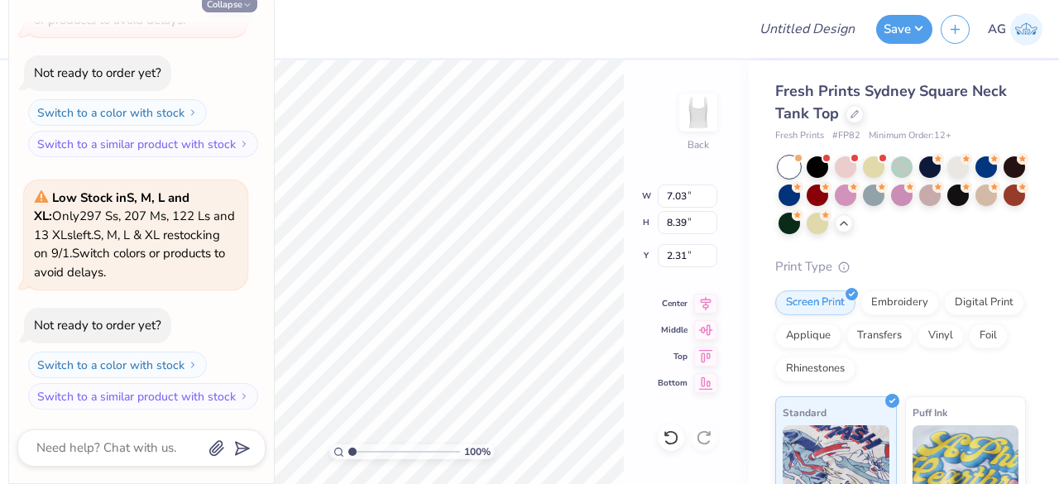
click at [240, 4] on button "Collapse" at bounding box center [229, 3] width 55 height 17
type textarea "x"
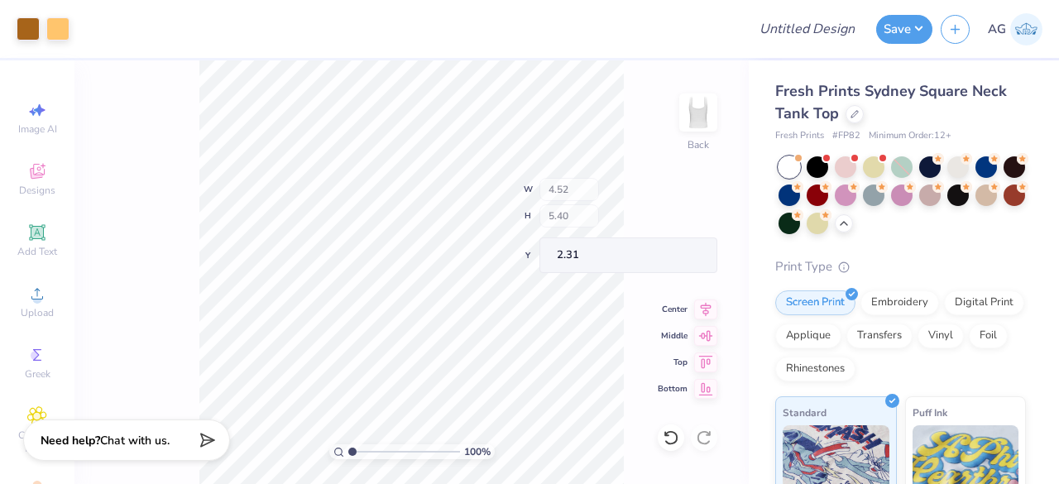
type input "4.52"
type input "5.40"
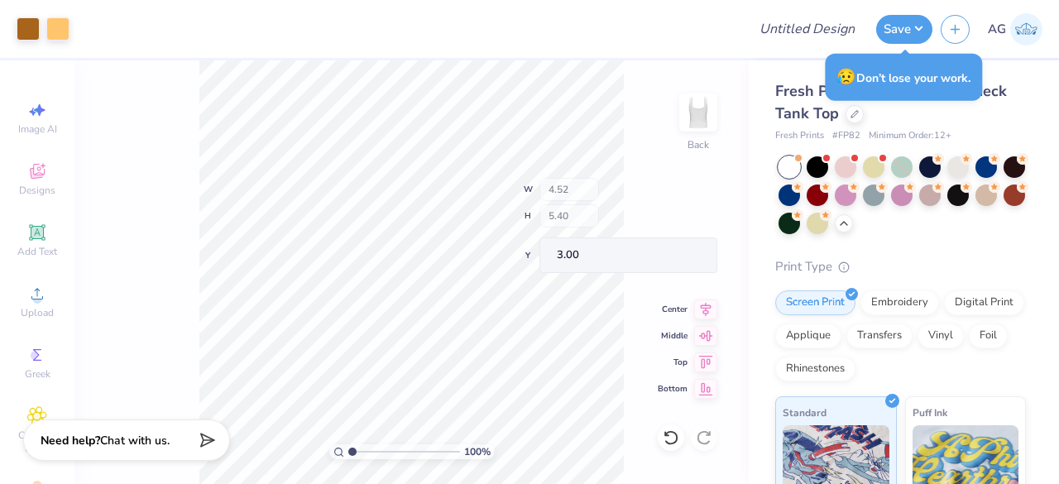
type input "3.00"
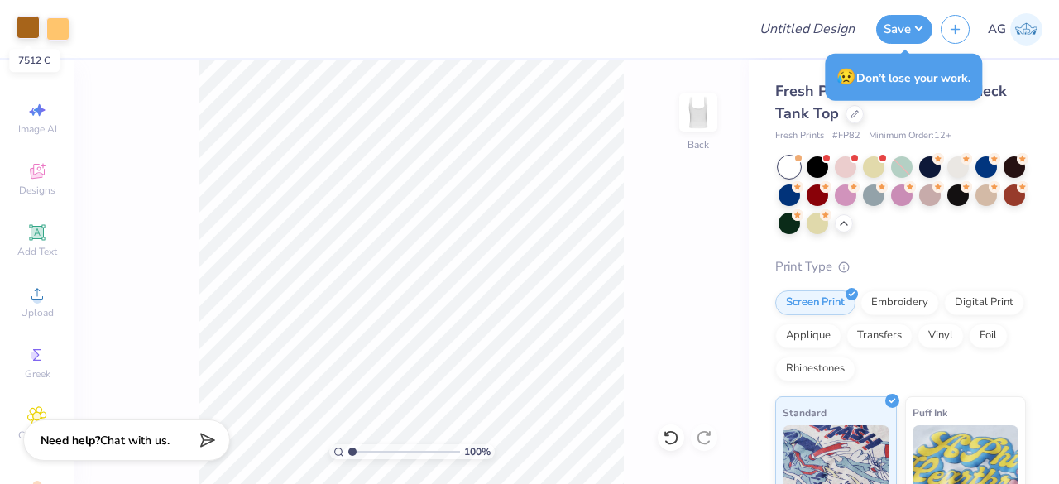
click at [28, 33] on div at bounding box center [28, 27] width 23 height 23
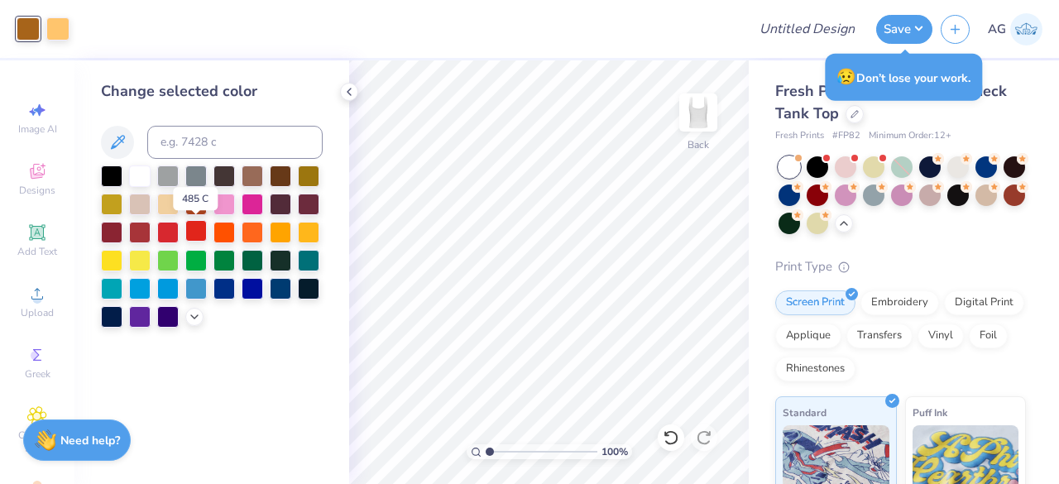
click at [199, 232] on div at bounding box center [196, 231] width 22 height 22
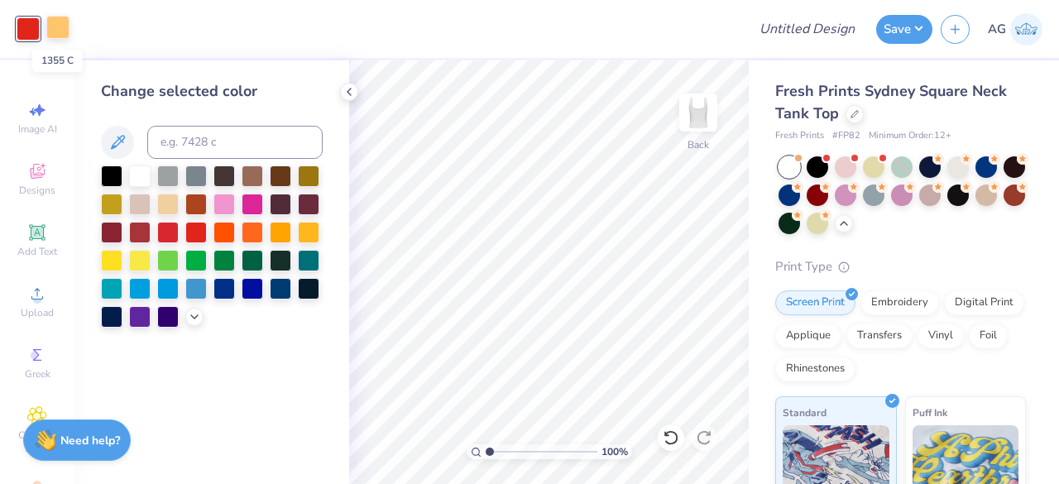
click at [55, 22] on div at bounding box center [57, 27] width 23 height 23
click at [174, 206] on div at bounding box center [168, 203] width 22 height 22
click at [33, 168] on icon at bounding box center [37, 171] width 20 height 20
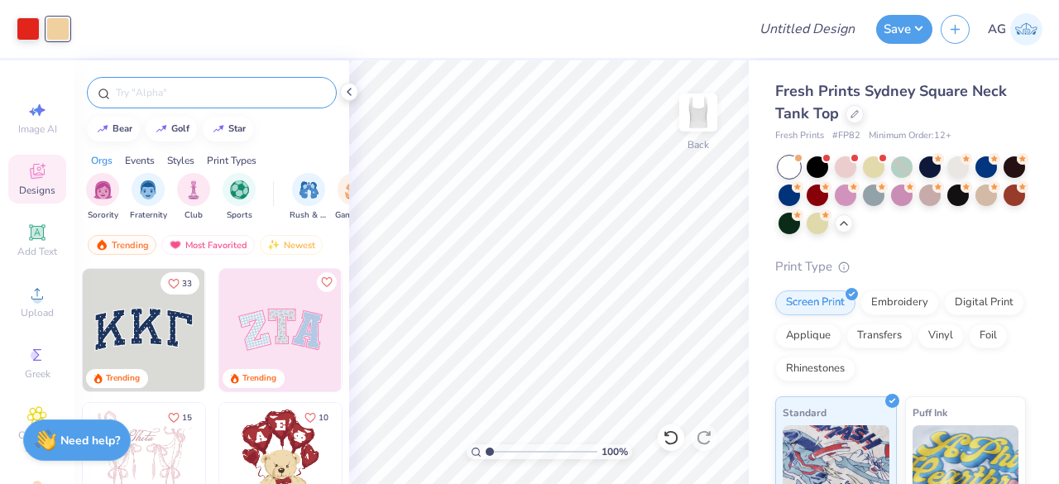
click at [175, 100] on div at bounding box center [212, 92] width 250 height 31
click at [199, 92] on input "text" at bounding box center [220, 92] width 212 height 17
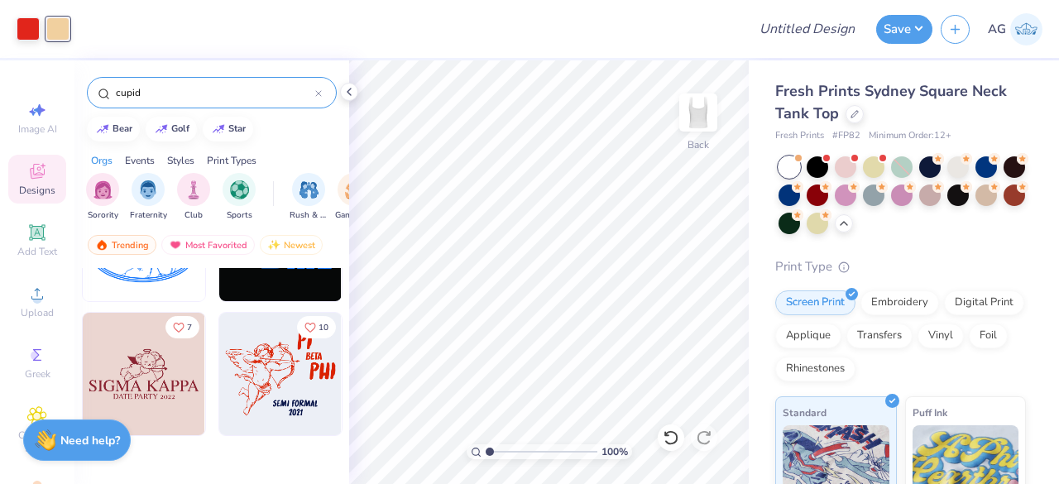
scroll to position [0, 0]
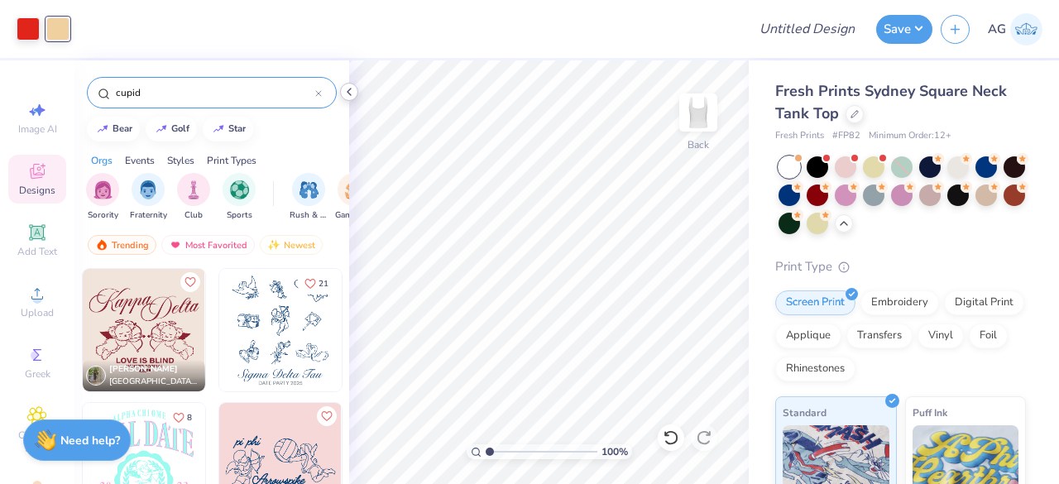
type input "cupid"
click at [354, 94] on icon at bounding box center [348, 91] width 13 height 13
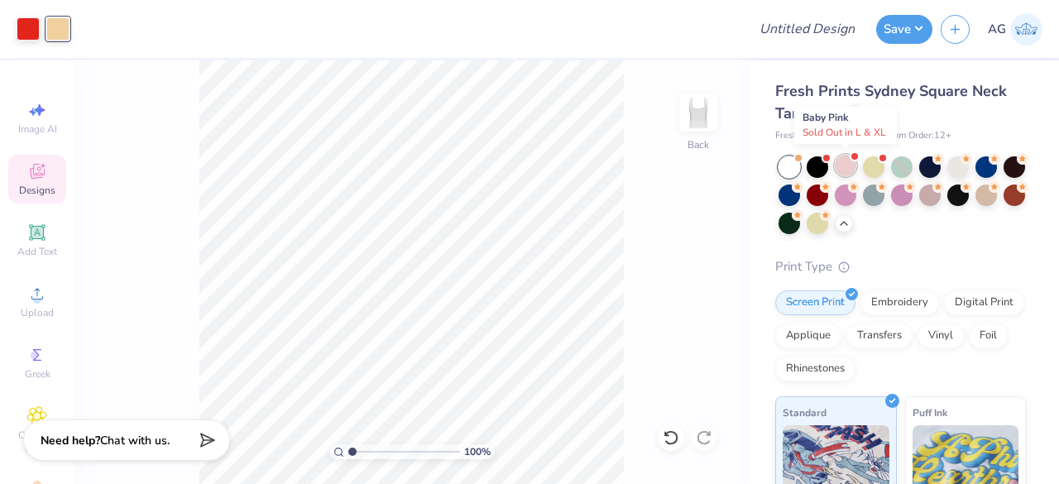
click at [841, 165] on div at bounding box center [846, 166] width 22 height 22
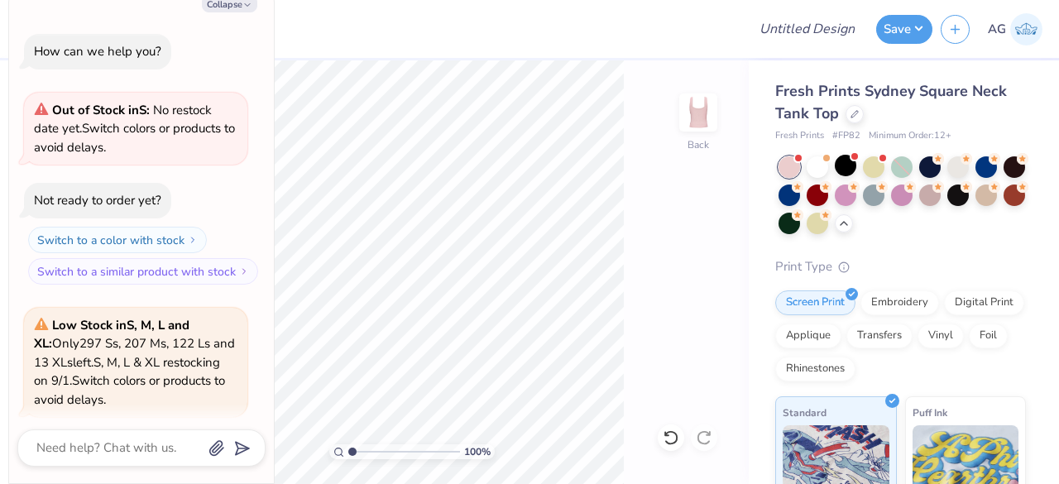
scroll to position [885, 0]
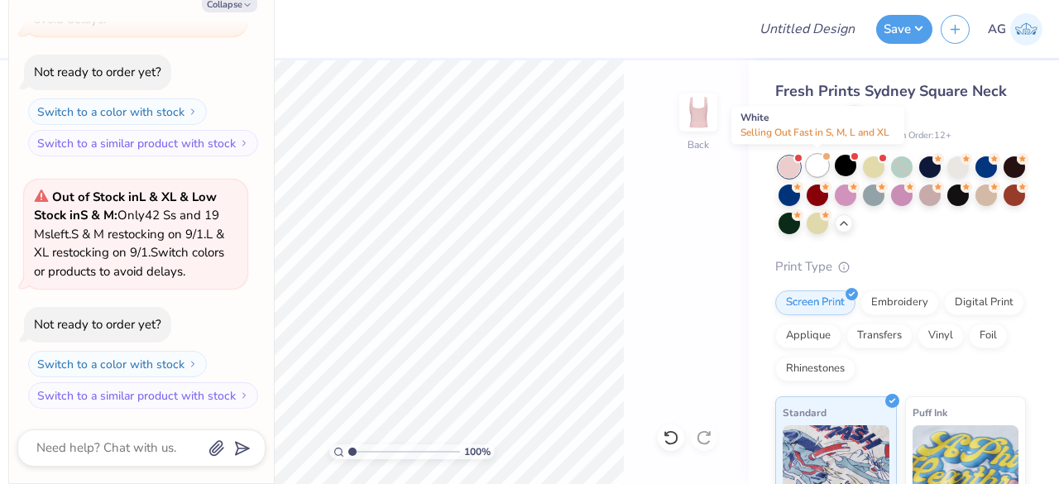
click at [822, 165] on div at bounding box center [818, 166] width 22 height 22
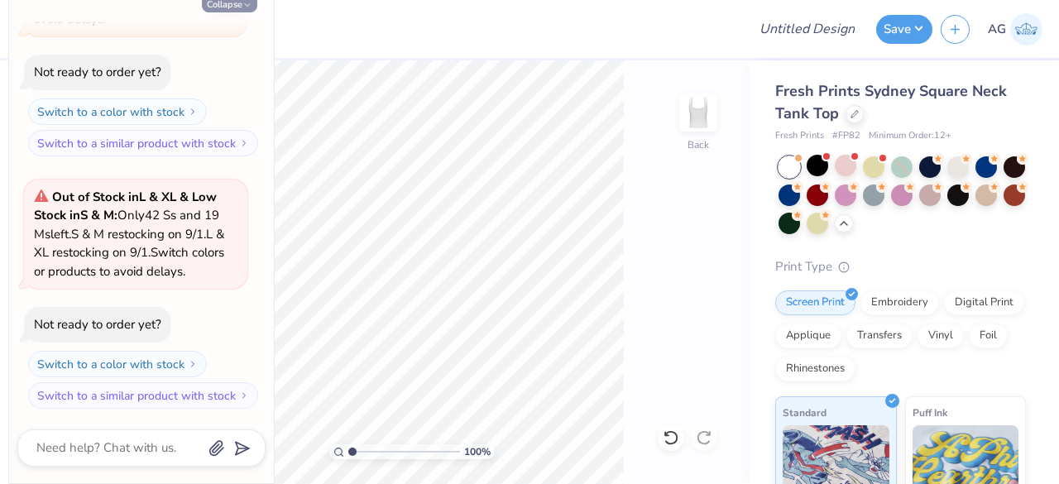
scroll to position [1137, 0]
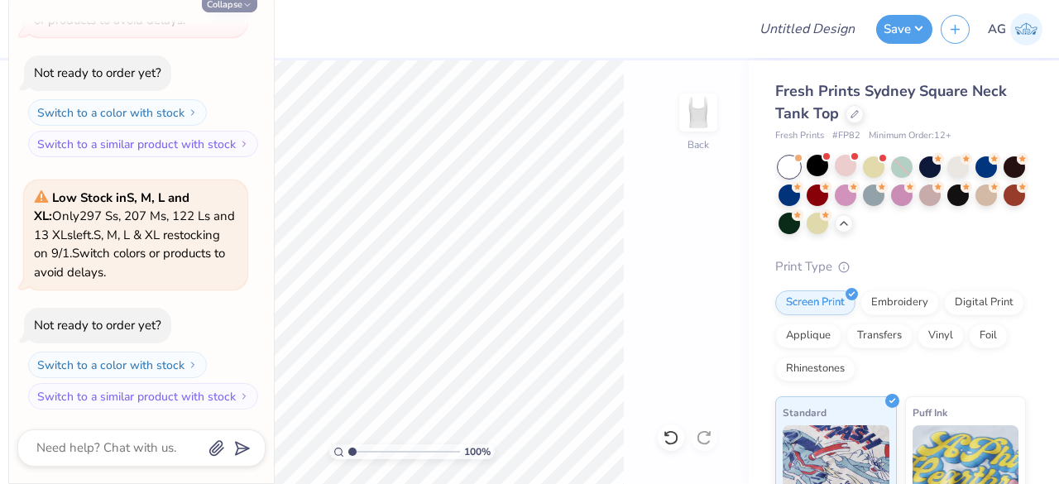
click at [238, 5] on button "Collapse" at bounding box center [229, 3] width 55 height 17
type textarea "x"
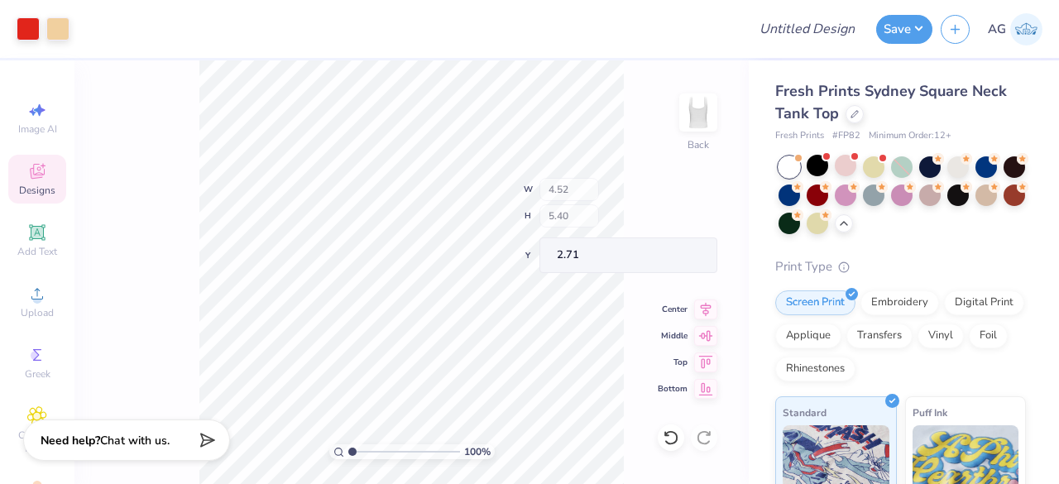
type input "2.71"
type input "0.68"
type input "0.94"
type input "6.29"
type input "0.61"
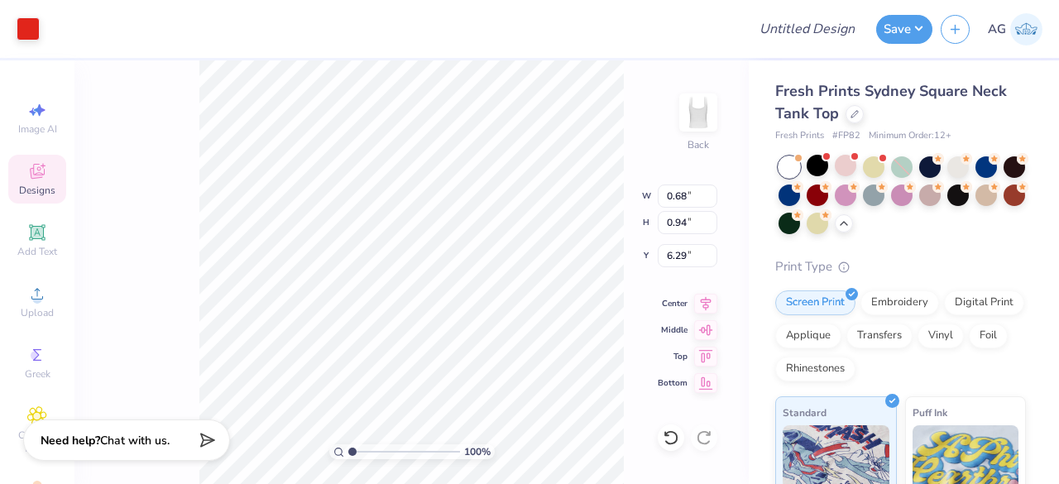
type input "0.66"
type input "6.57"
type input "0.32"
type input "0.92"
type input "6.30"
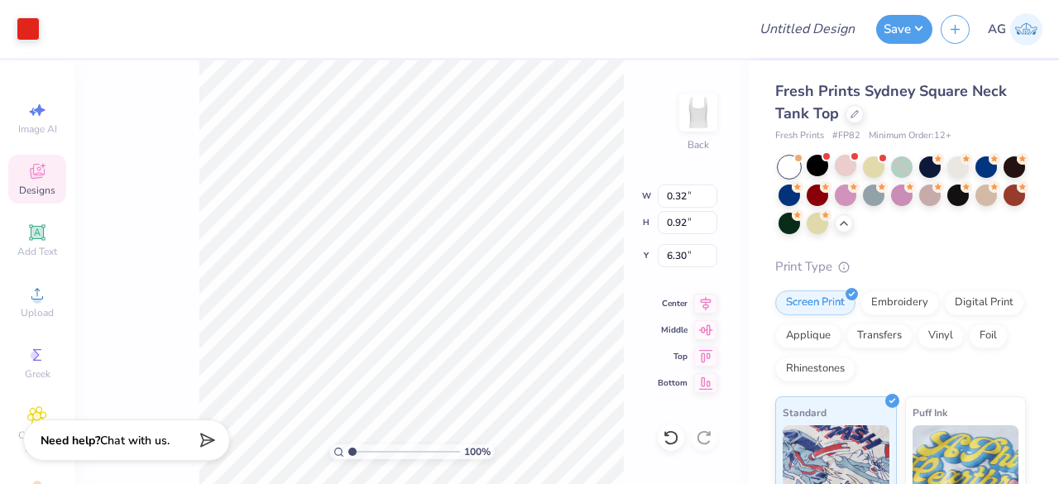
type input "3.57"
type input "0.95"
type input "6.29"
type input "3.03"
type input "0.81"
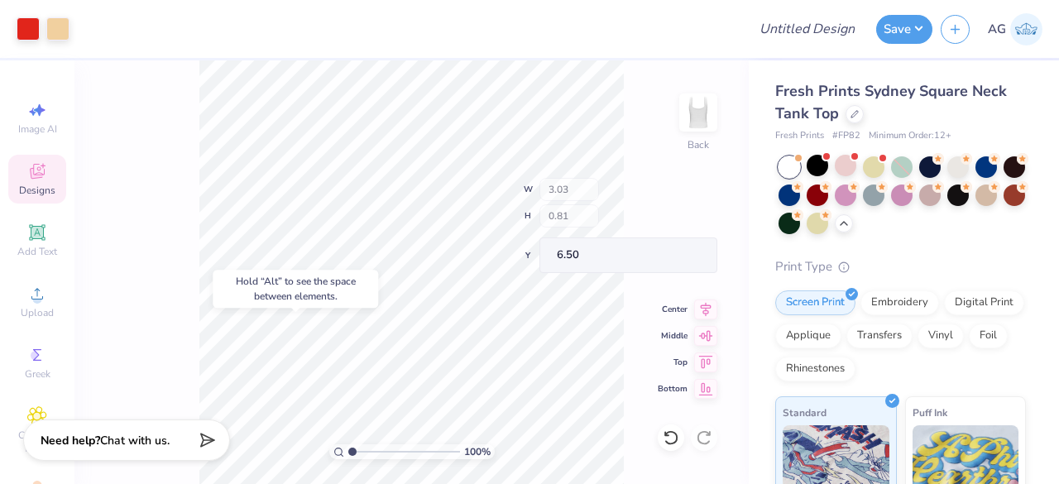
type input "6.50"
type input "6.75"
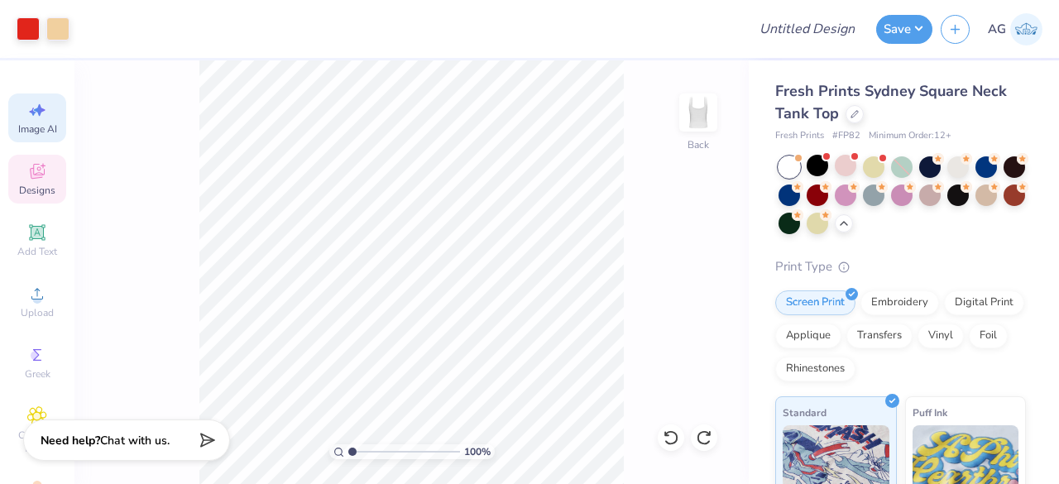
click at [43, 122] on span "Image AI" at bounding box center [37, 128] width 39 height 13
select select "4"
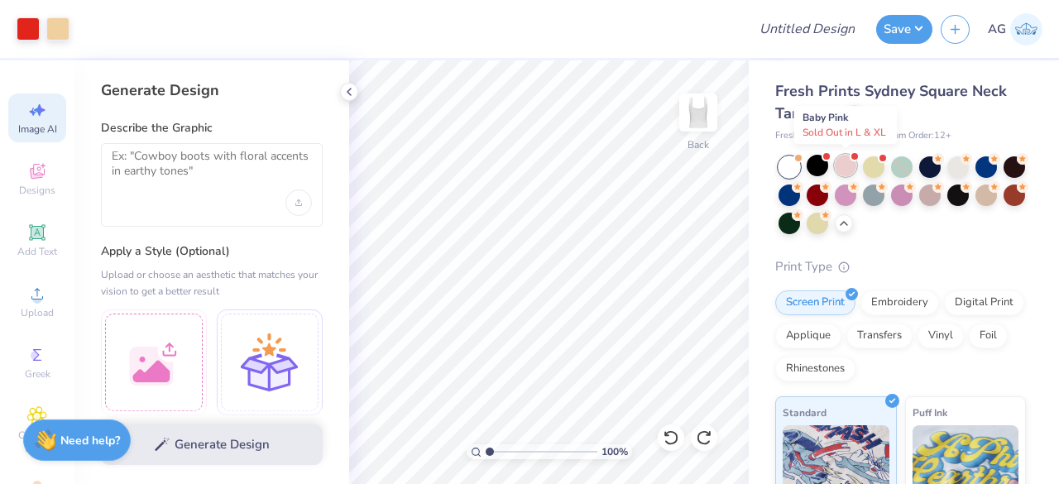
click at [837, 171] on div at bounding box center [846, 166] width 22 height 22
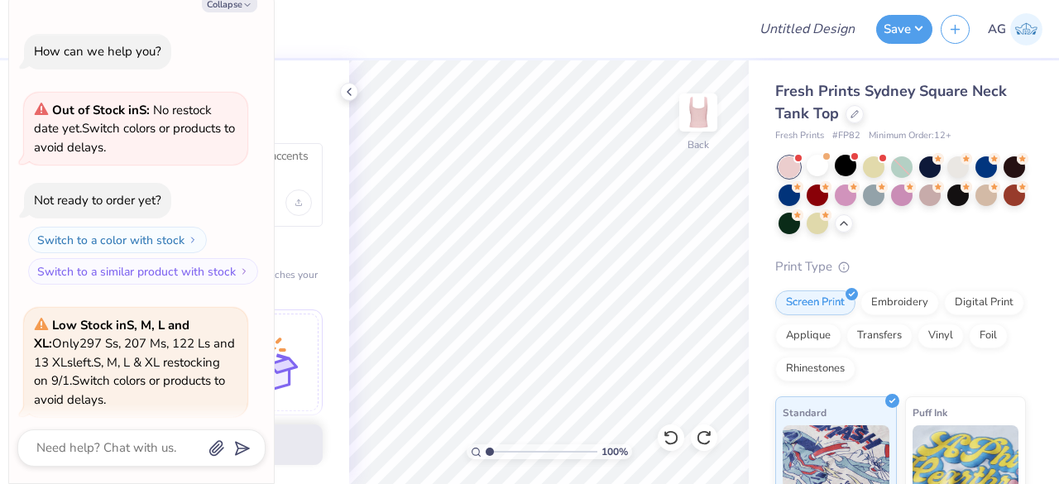
scroll to position [1390, 0]
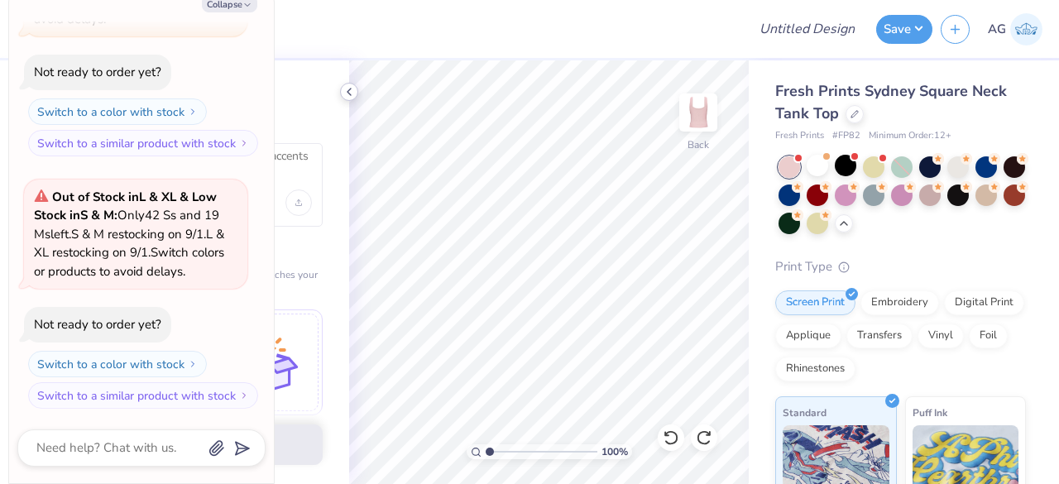
click at [354, 94] on icon at bounding box center [348, 91] width 13 height 13
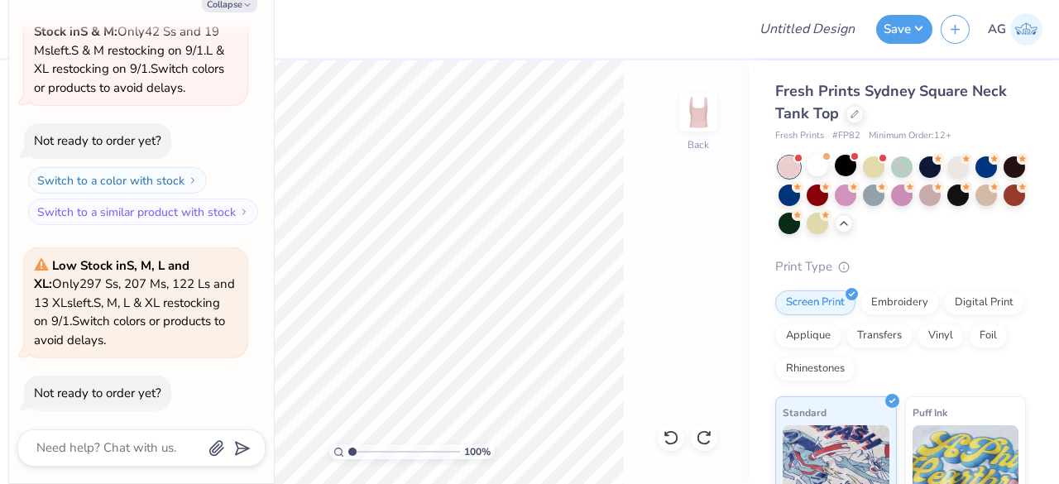
scroll to position [513, 0]
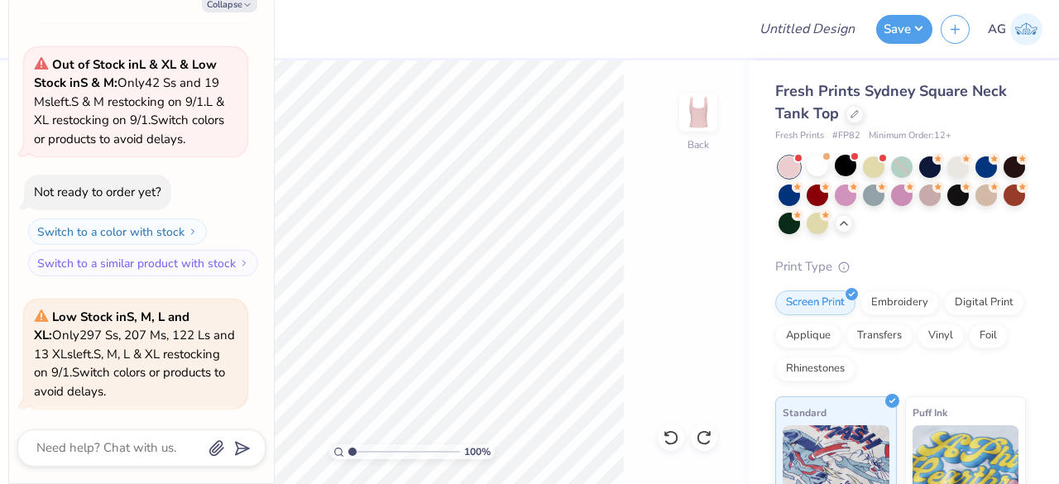
click at [212, 12] on button "Collapse" at bounding box center [229, 3] width 55 height 17
type textarea "x"
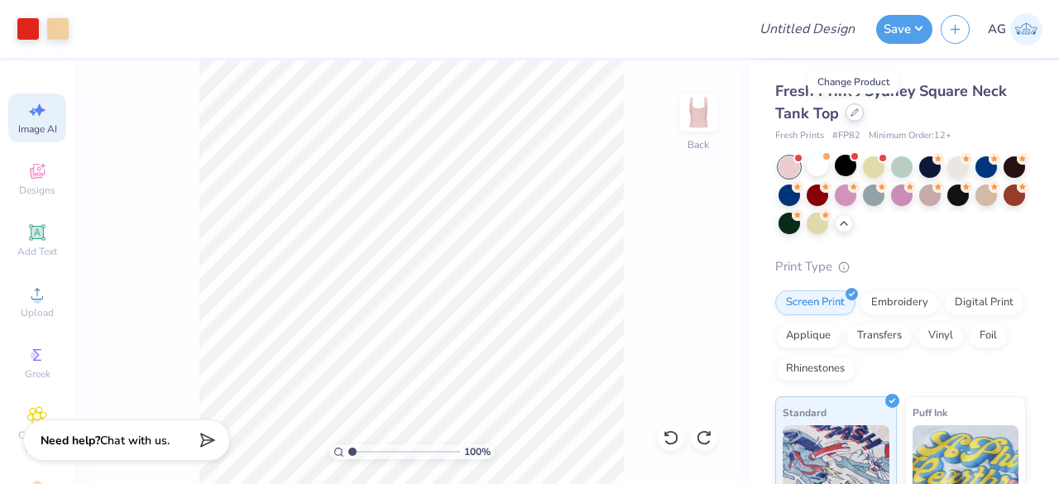
click at [850, 117] on div at bounding box center [854, 112] width 18 height 18
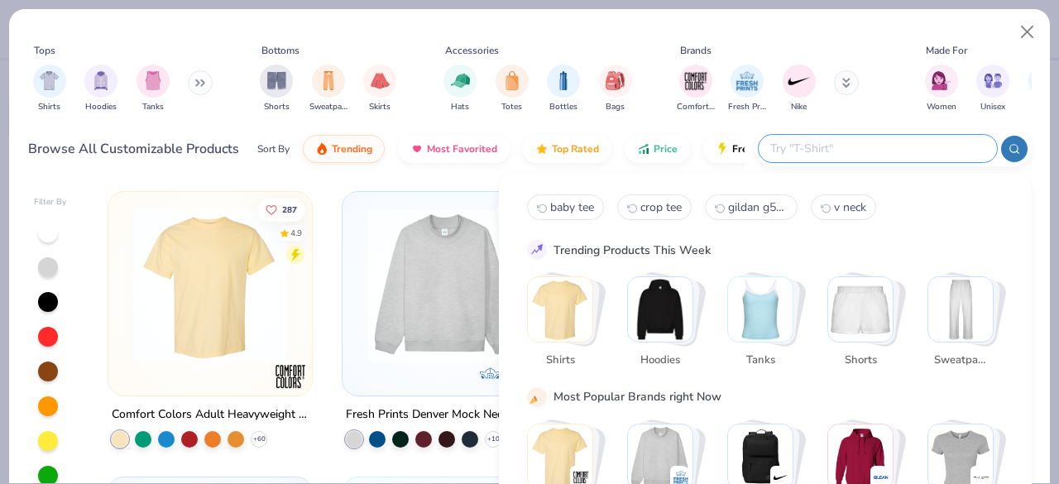
click at [903, 155] on input "text" at bounding box center [877, 148] width 217 height 19
type input "baby tee"
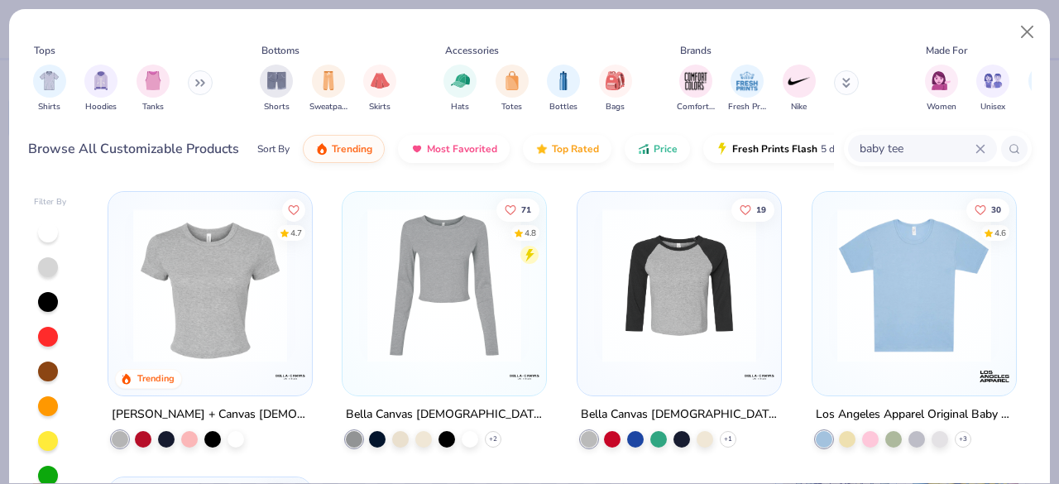
click at [238, 256] on img at bounding box center [210, 285] width 170 height 154
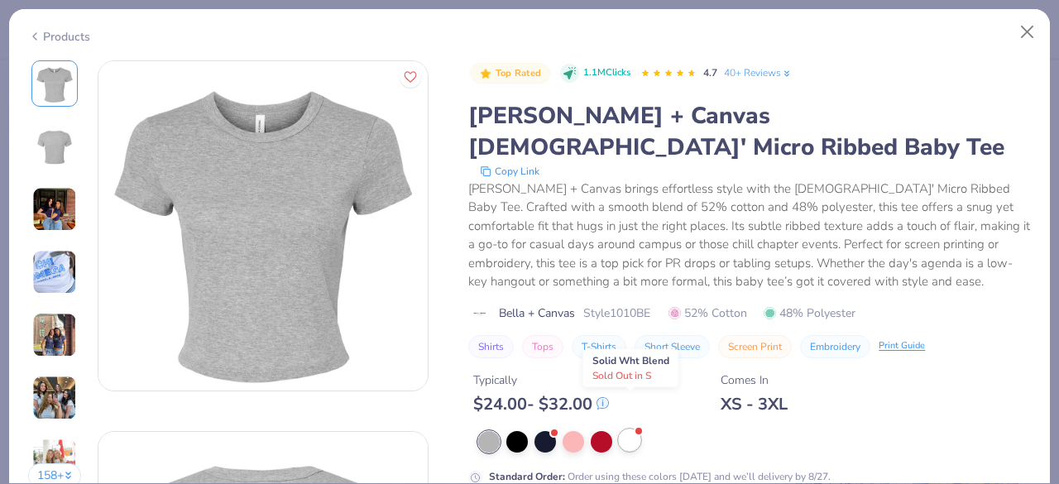
click at [631, 429] on div at bounding box center [630, 440] width 22 height 22
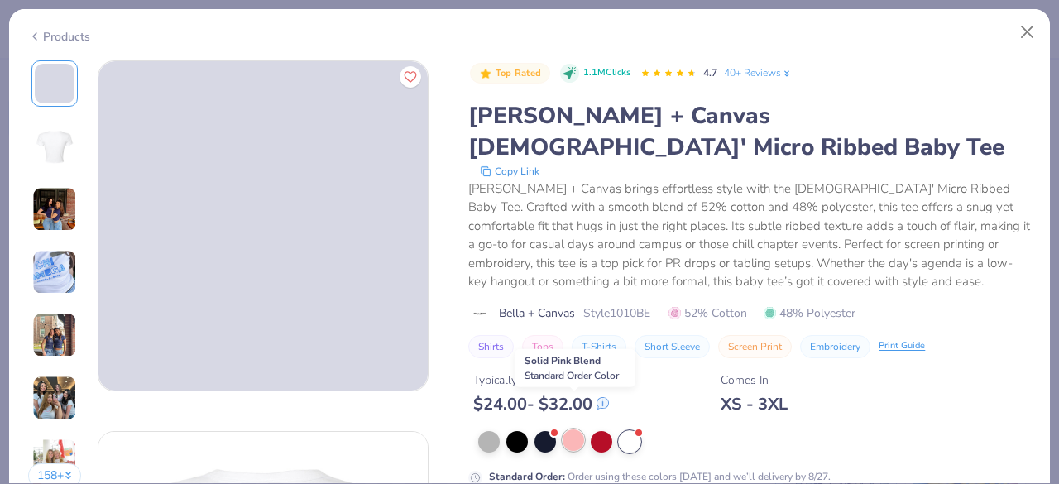
click at [576, 429] on div at bounding box center [574, 440] width 22 height 22
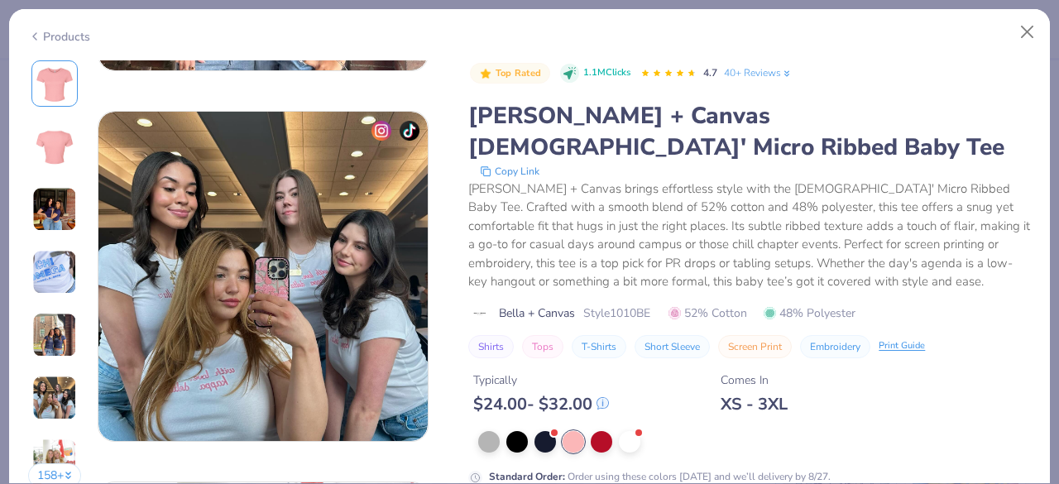
scroll to position [2134, 0]
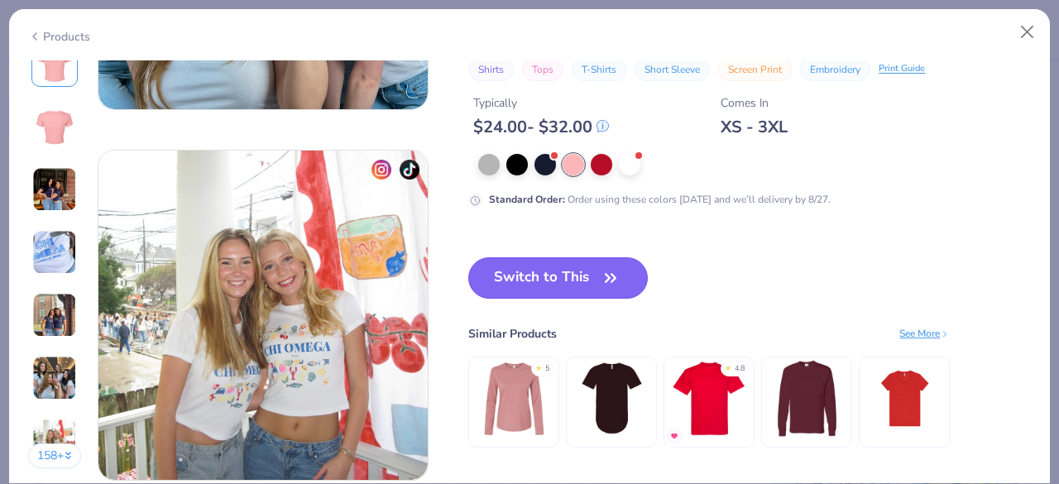
click at [553, 277] on button "Switch to This" at bounding box center [558, 277] width 180 height 41
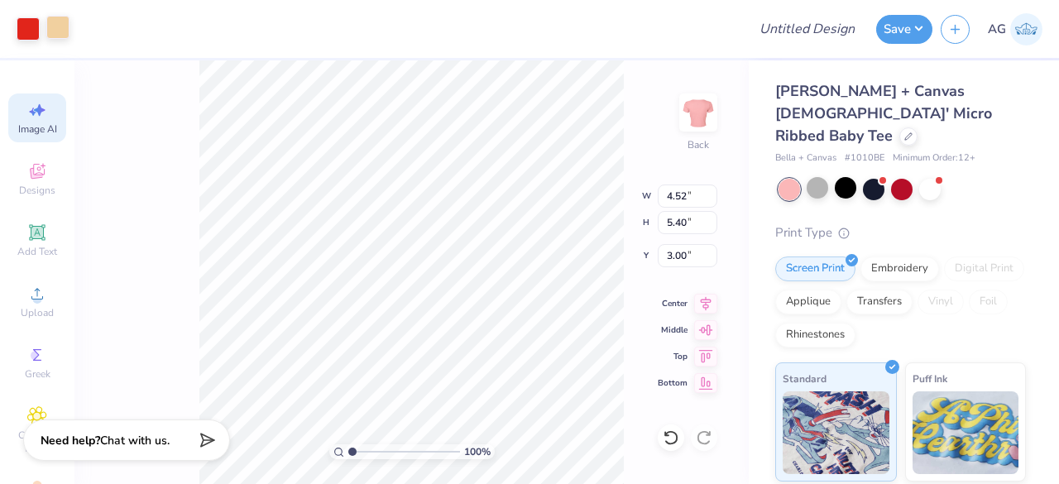
type input "3.00"
click at [61, 36] on div at bounding box center [57, 27] width 23 height 23
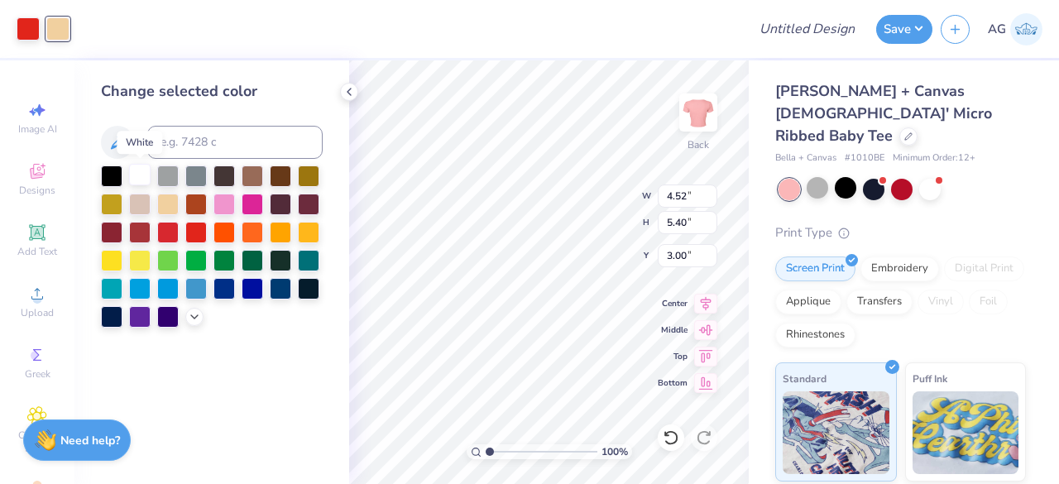
click at [141, 175] on div at bounding box center [140, 175] width 22 height 22
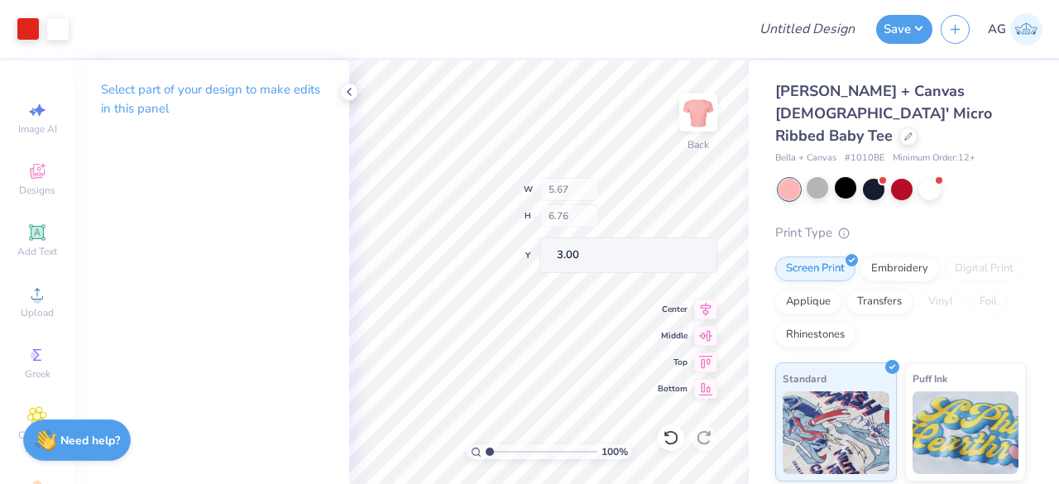
type input "5.67"
type input "6.76"
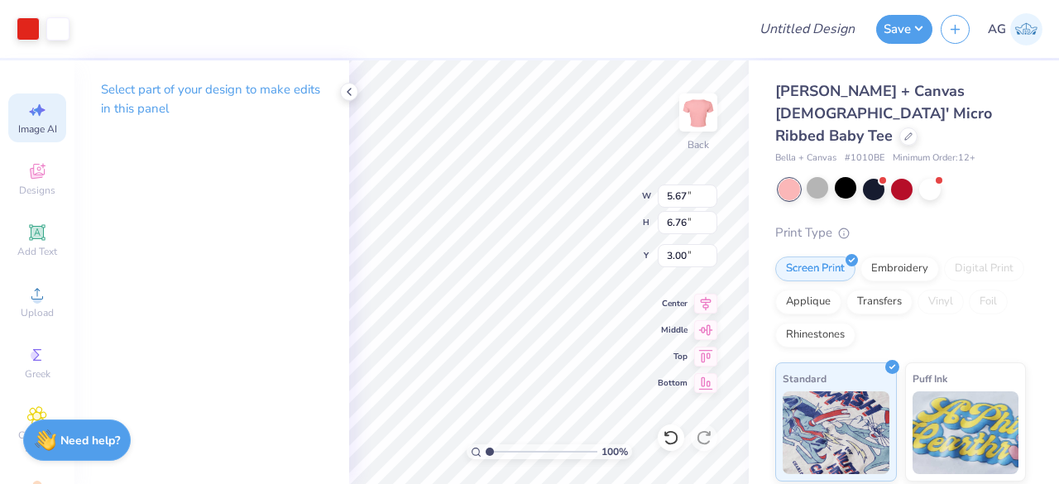
click at [38, 109] on icon at bounding box center [37, 110] width 20 height 20
select select "4"
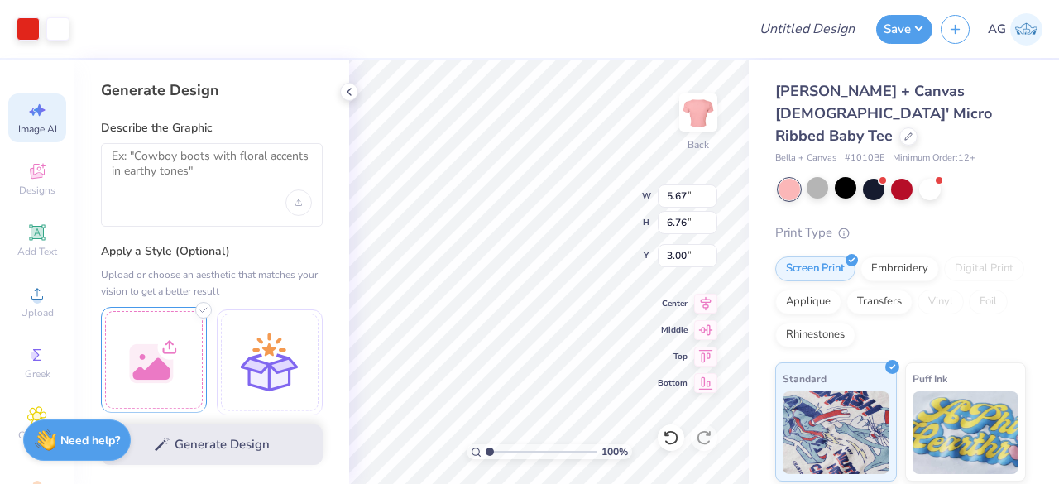
click at [155, 358] on div at bounding box center [154, 360] width 106 height 106
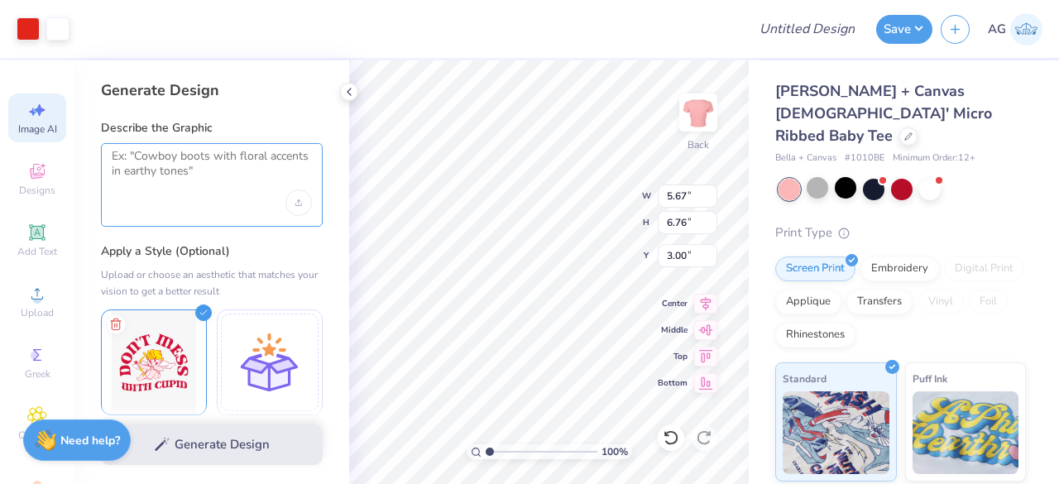
click at [188, 152] on textarea at bounding box center [212, 169] width 200 height 41
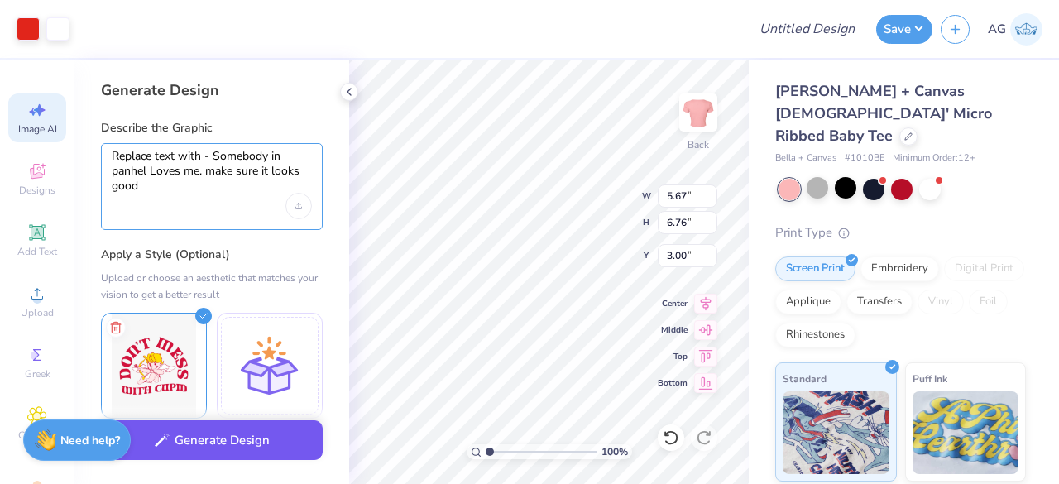
type textarea "Replace text with - Somebody in panhel Loves me. make sure it looks good"
click at [186, 425] on button "Generate Design" at bounding box center [212, 440] width 222 height 41
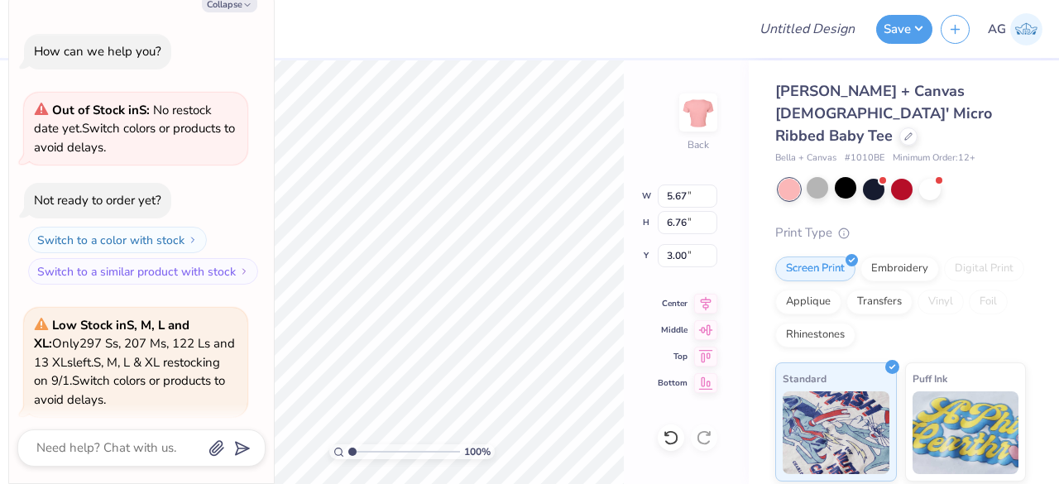
scroll to position [1478, 0]
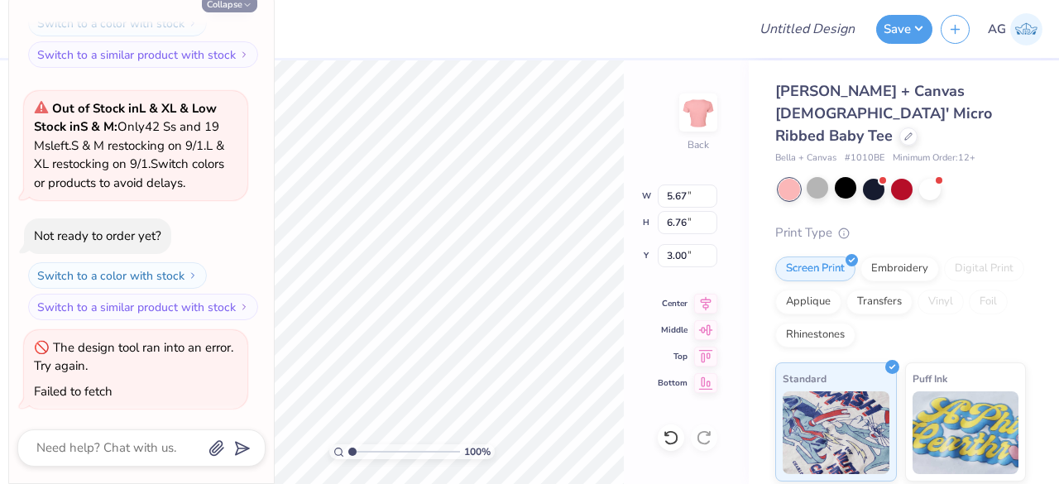
click at [228, 7] on button "Collapse" at bounding box center [229, 3] width 55 height 17
type textarea "x"
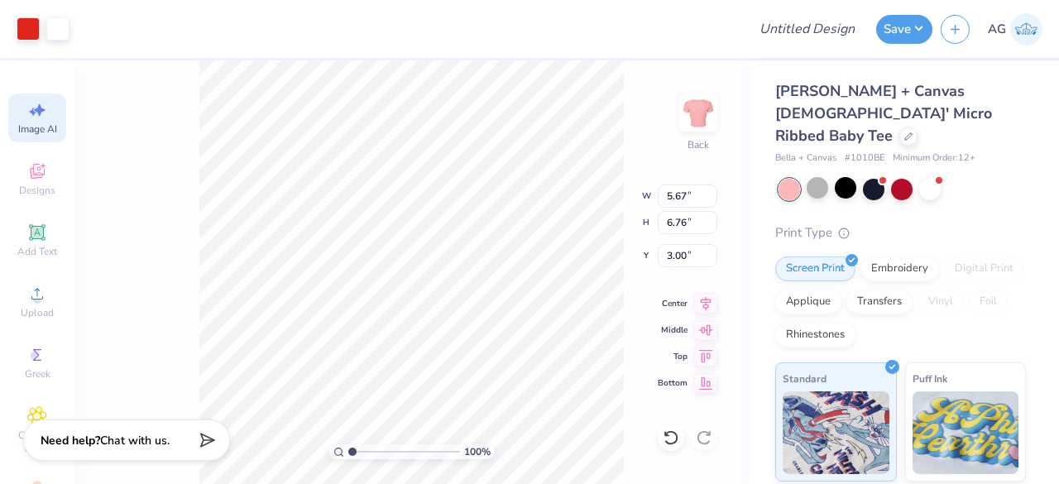
click at [57, 132] on div "Image AI" at bounding box center [37, 117] width 58 height 49
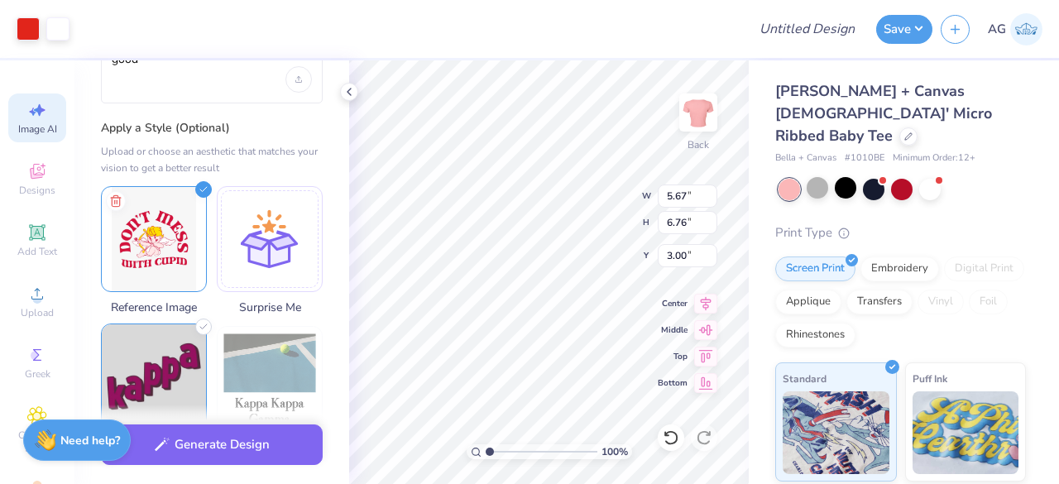
scroll to position [160, 0]
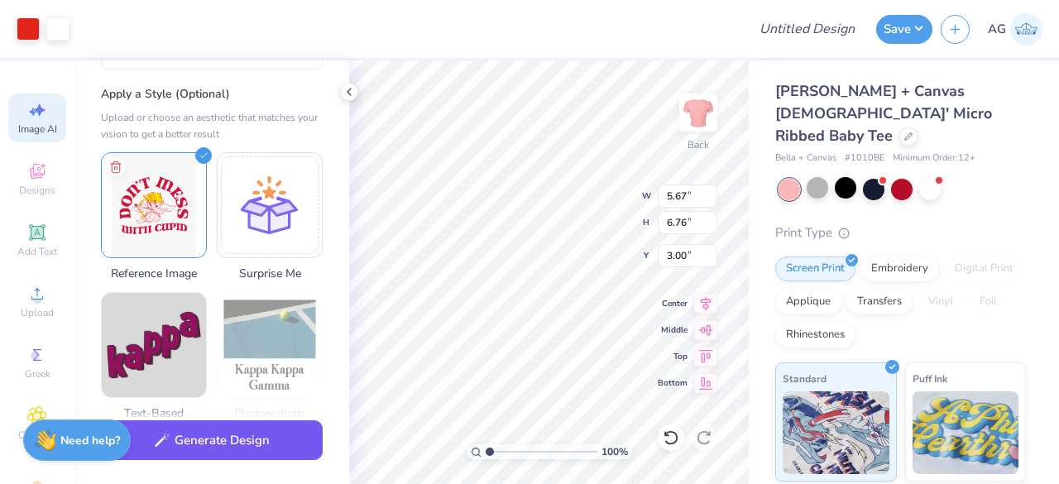
click at [207, 441] on button "Generate Design" at bounding box center [212, 440] width 222 height 41
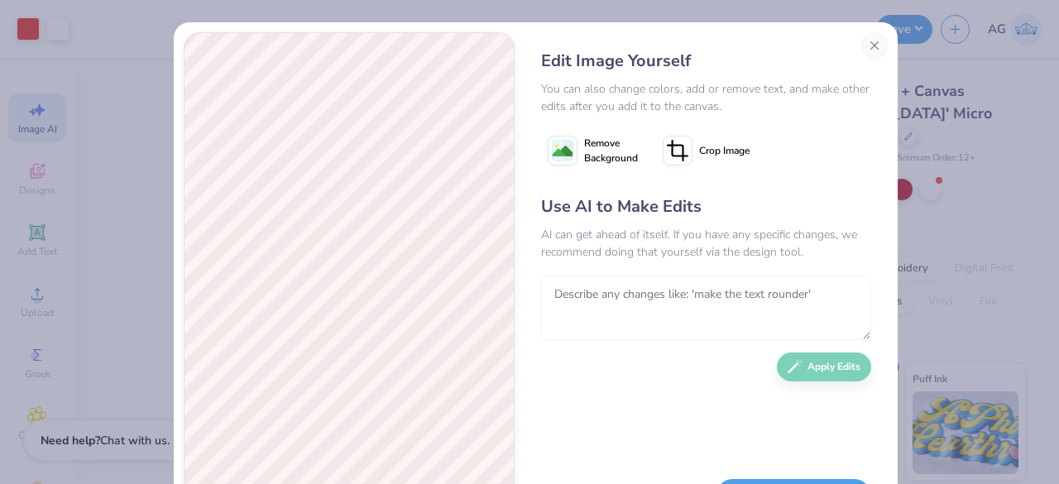
click at [601, 290] on textarea at bounding box center [706, 307] width 330 height 65
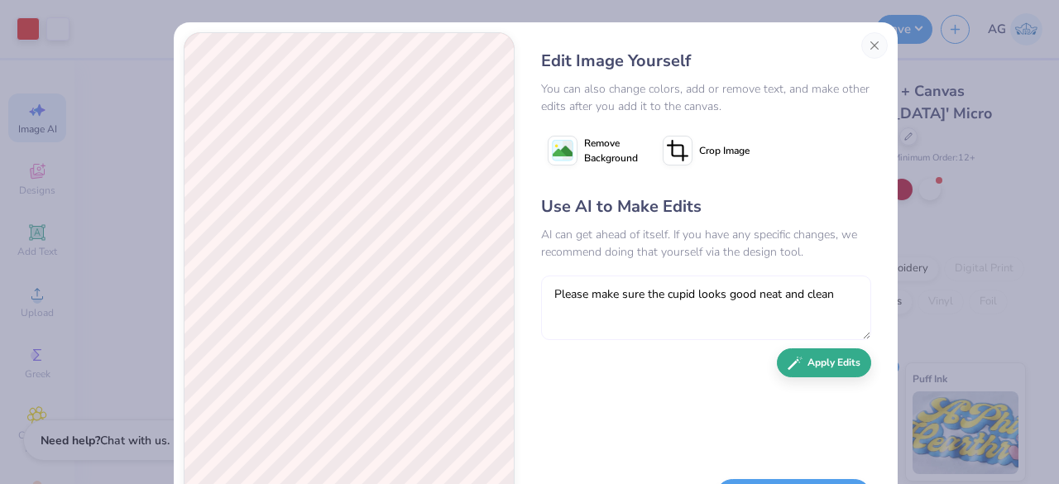
type textarea "Please make sure the cupid looks good neat and clean"
click at [802, 356] on button "Apply Edits" at bounding box center [824, 362] width 94 height 29
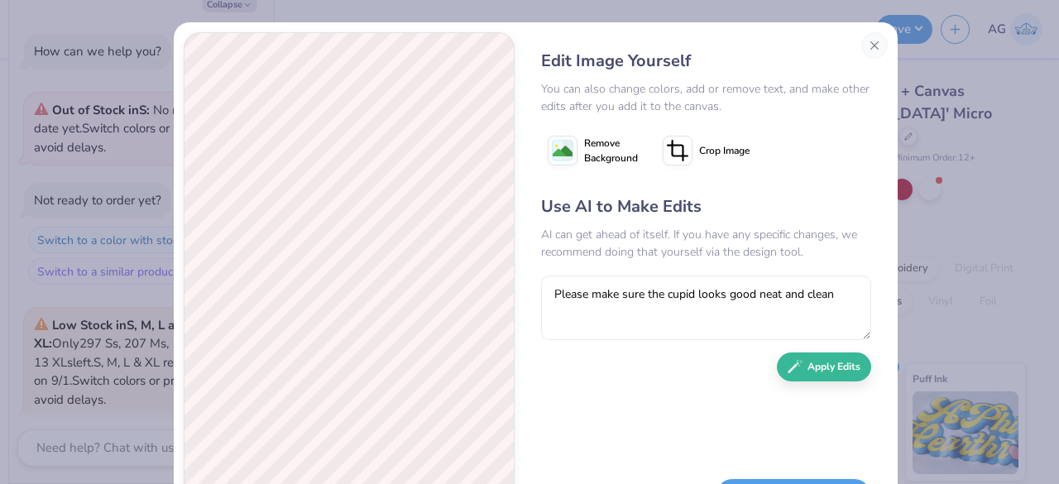
scroll to position [1542, 0]
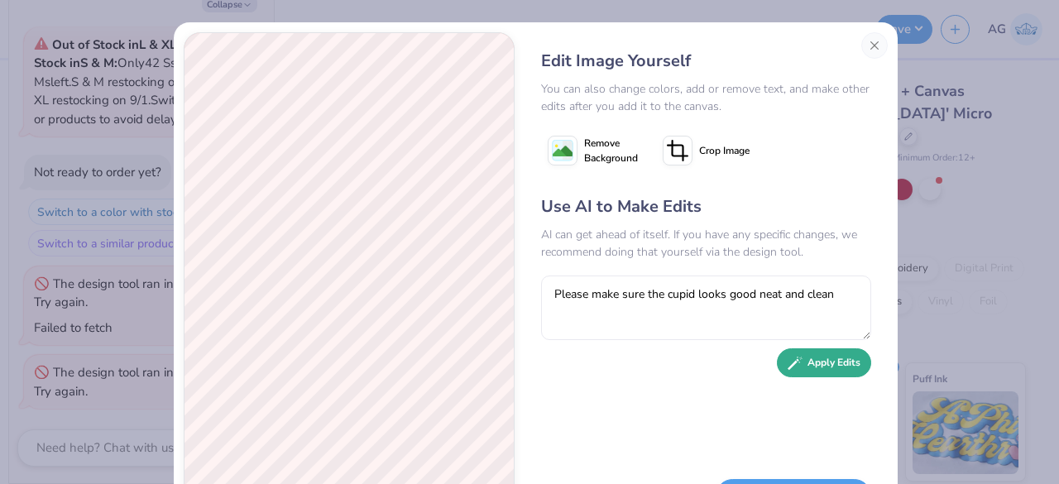
click at [803, 358] on button "Apply Edits" at bounding box center [824, 362] width 94 height 29
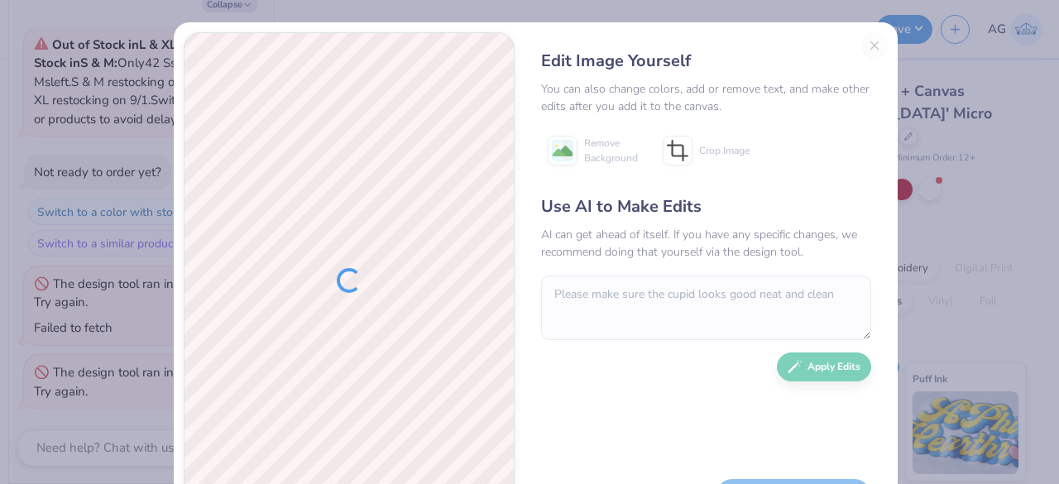
scroll to position [76, 0]
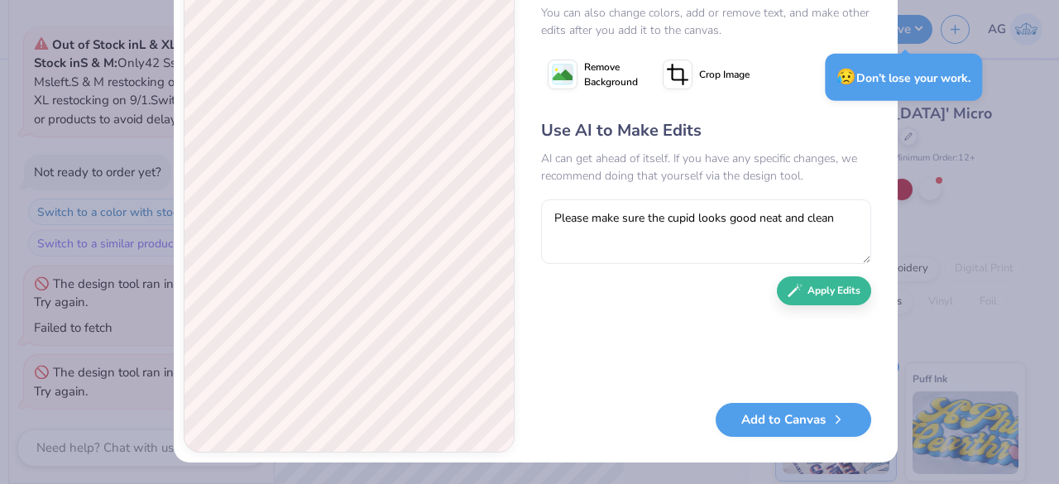
type textarea "x"
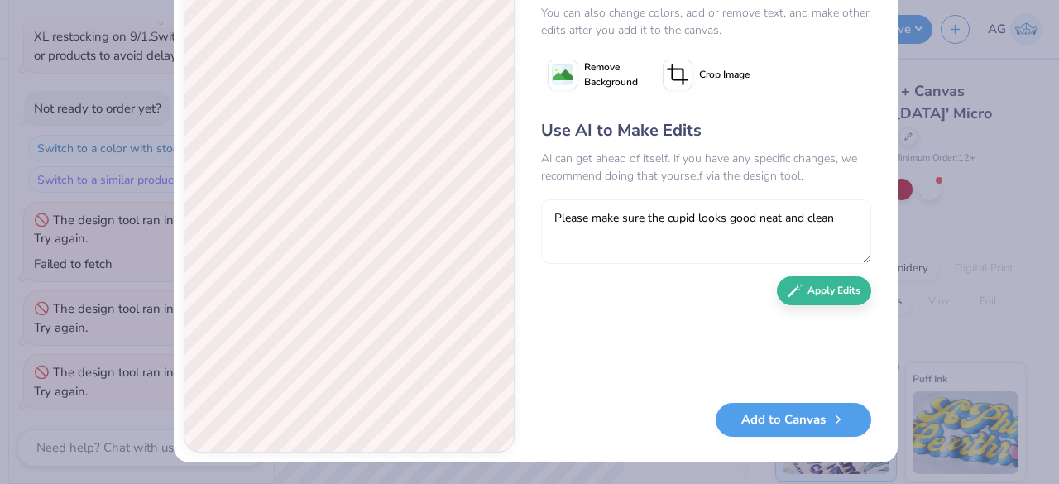
click at [601, 219] on textarea "Please make sure the cupid looks good neat and clean" at bounding box center [706, 231] width 330 height 65
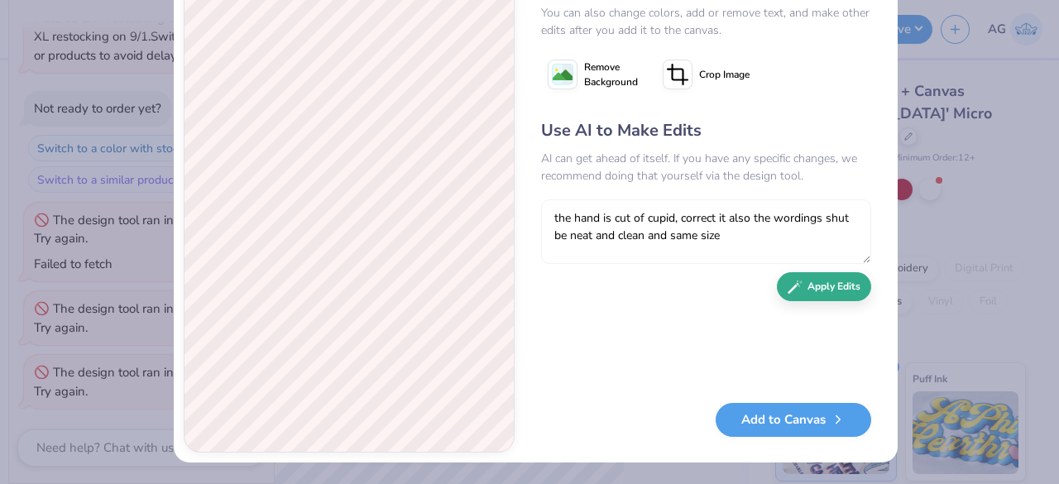
type textarea "the hand is cut of cupid, correct it also the wordings shut be neat and clean a…"
click at [820, 286] on button "Apply Edits" at bounding box center [824, 286] width 94 height 29
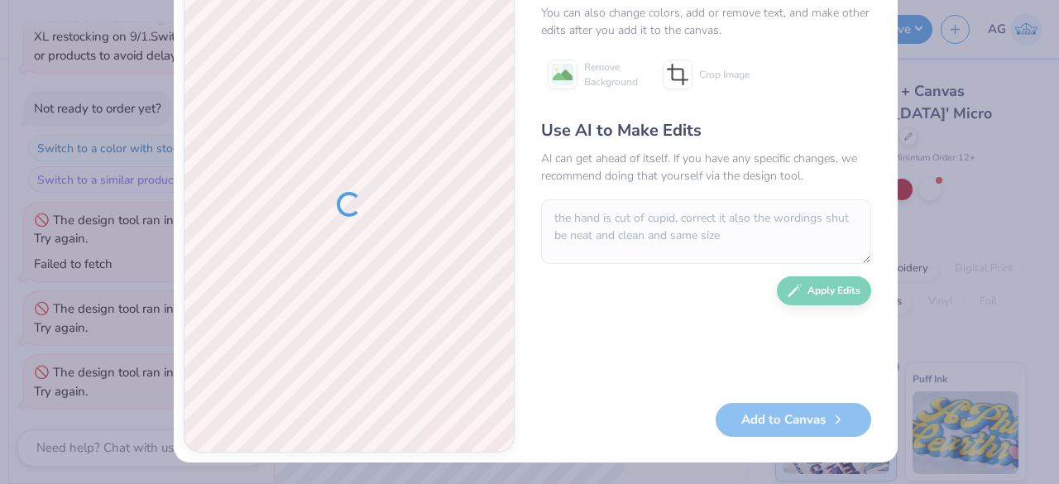
type textarea "x"
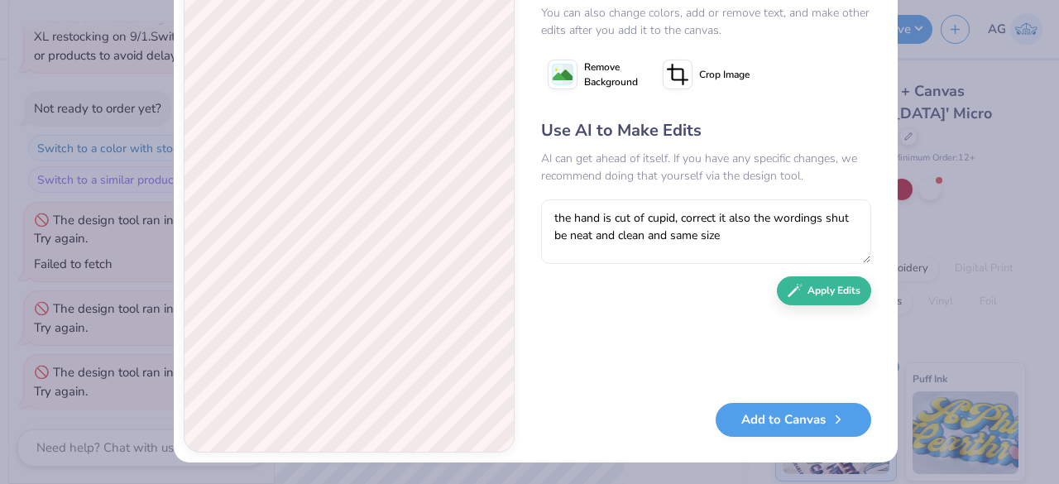
scroll to position [1669, 0]
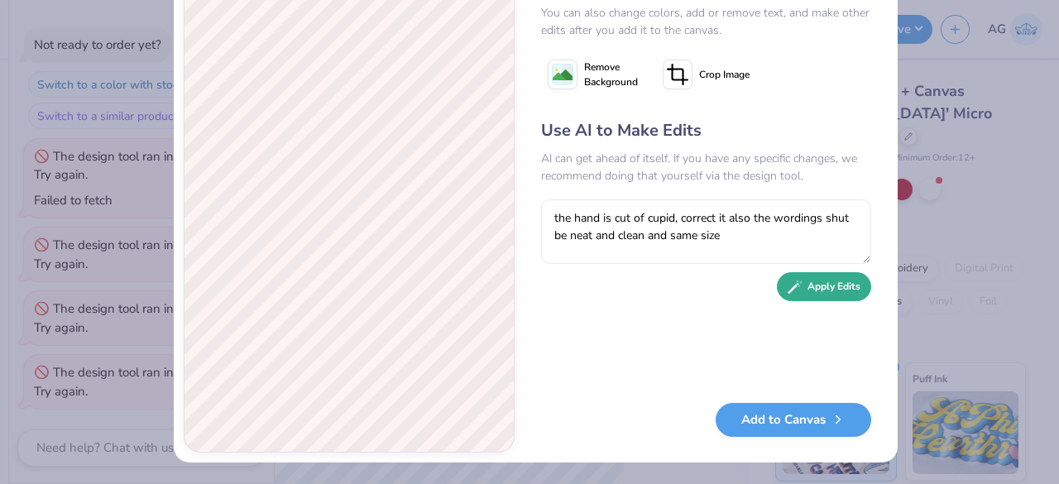
click at [804, 290] on button "Apply Edits" at bounding box center [824, 286] width 94 height 29
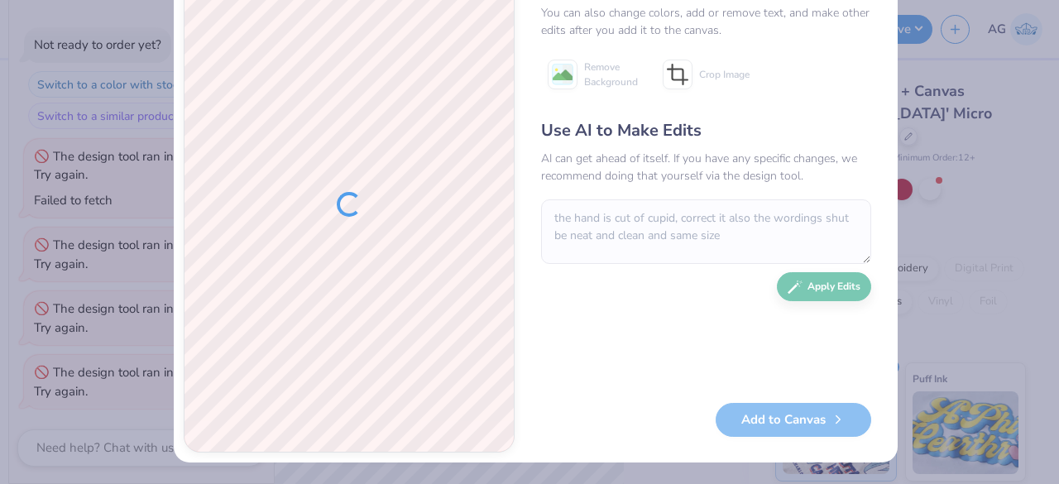
scroll to position [0, 0]
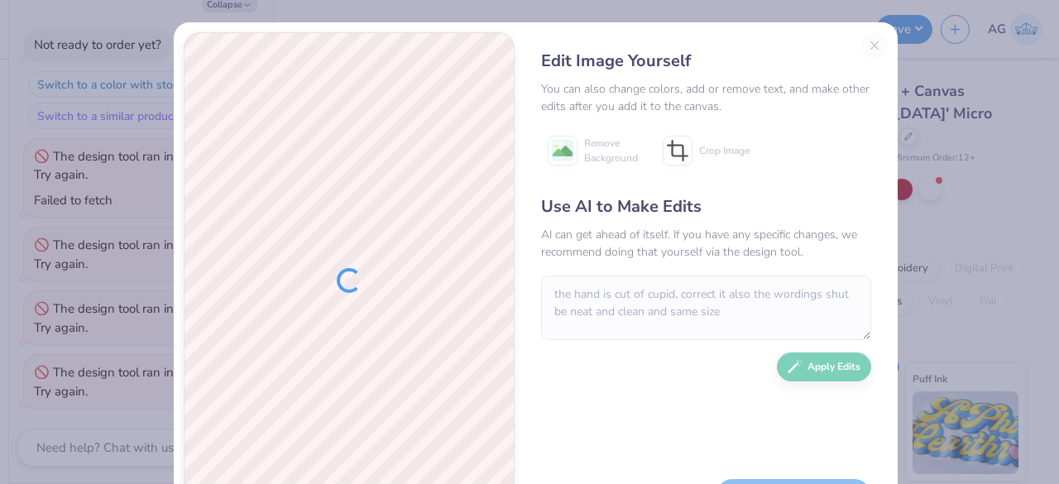
click at [870, 46] on div "Edit Image Yourself You can also change colors, add or remove text, and make ot…" at bounding box center [705, 280] width 363 height 496
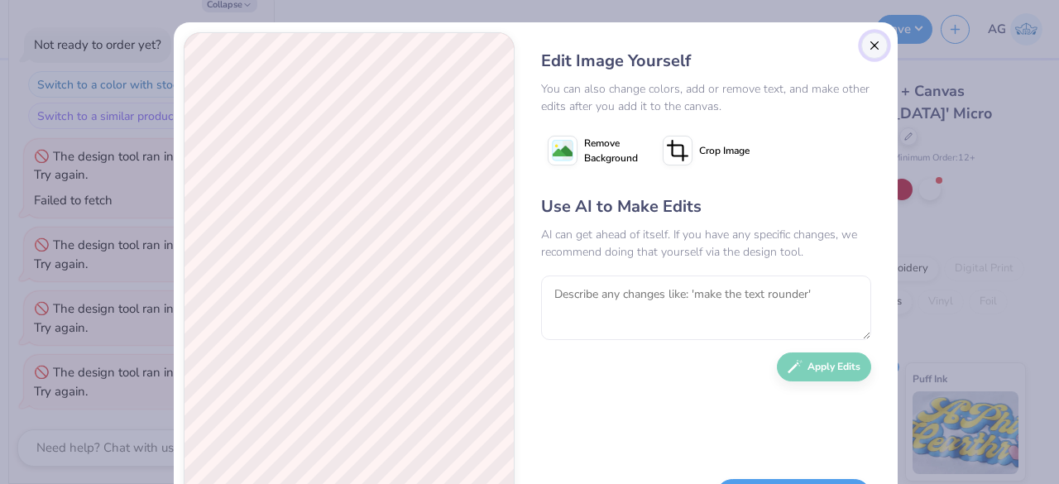
click at [870, 46] on button "Close" at bounding box center [874, 45] width 26 height 26
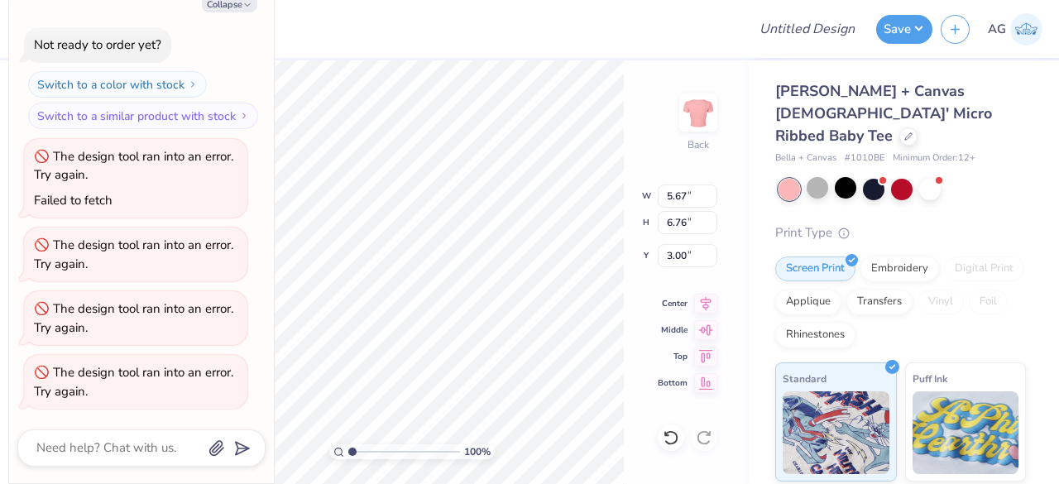
scroll to position [0, 36]
click at [235, 7] on button "Collapse" at bounding box center [229, 3] width 55 height 17
type textarea "x"
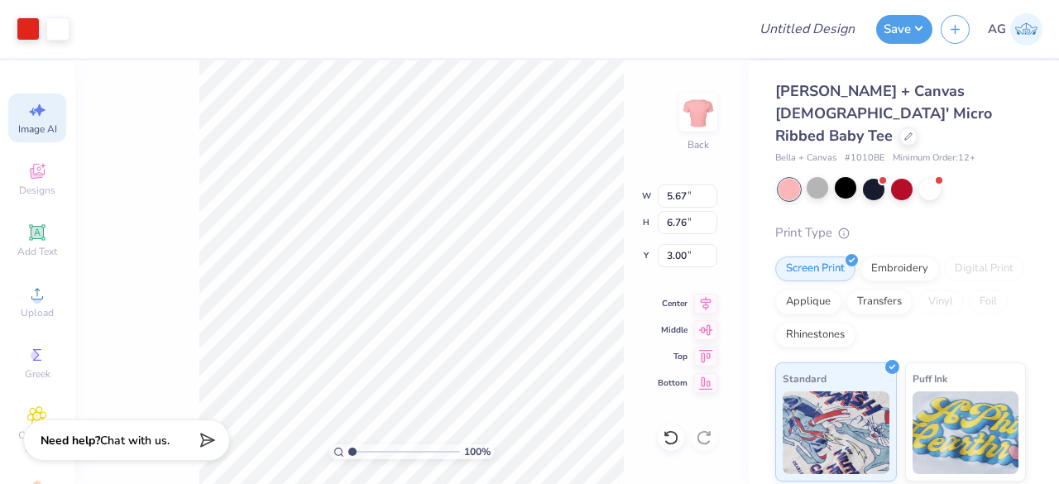
click at [20, 113] on div "Image AI" at bounding box center [37, 117] width 58 height 49
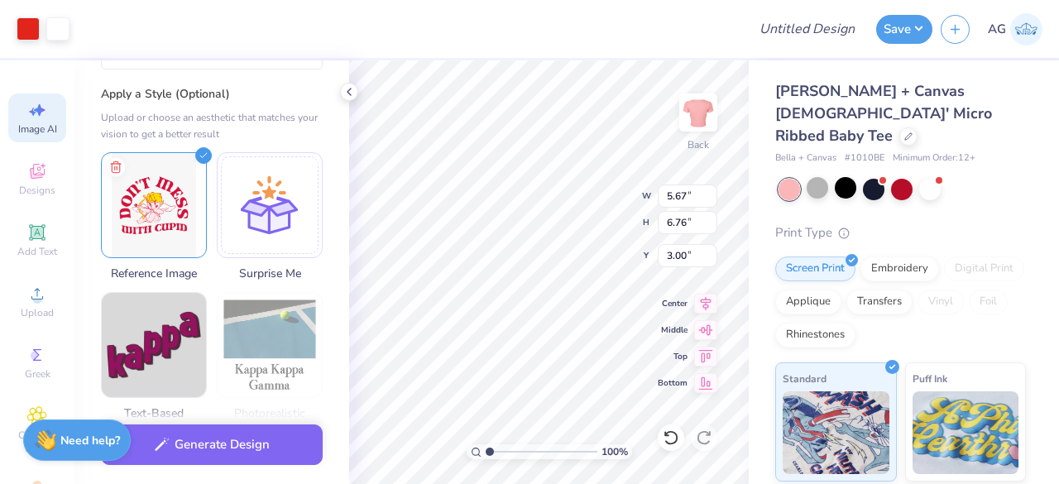
scroll to position [0, 0]
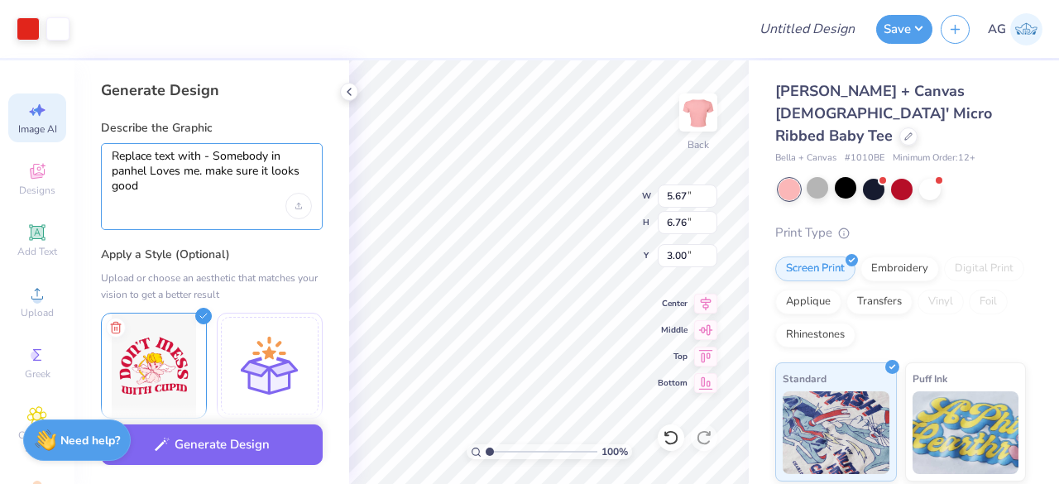
click at [198, 186] on textarea "Replace text with - Somebody in panhel Loves me. make sure it looks good" at bounding box center [212, 171] width 200 height 45
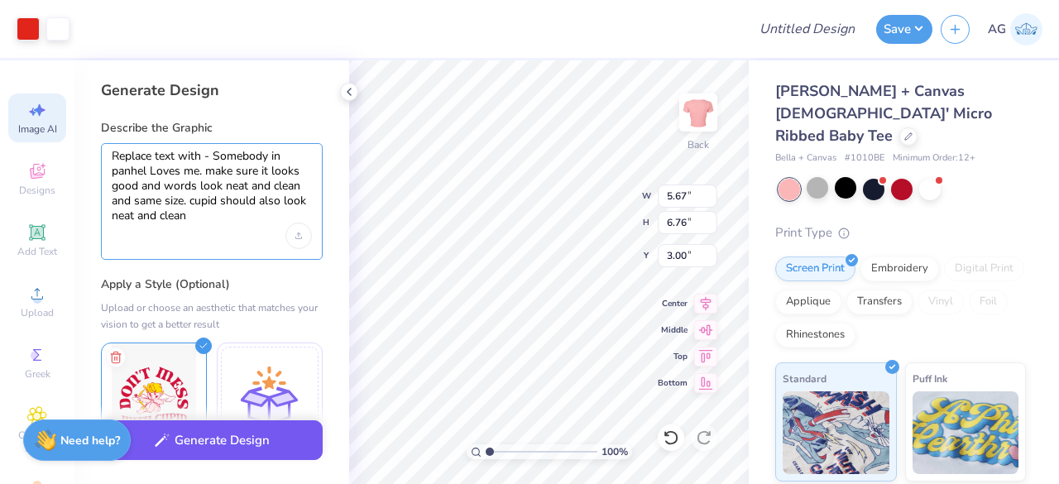
type textarea "Replace text with - Somebody in panhel Loves me. make sure it looks good and wo…"
click at [187, 453] on button "Generate Design" at bounding box center [212, 440] width 222 height 41
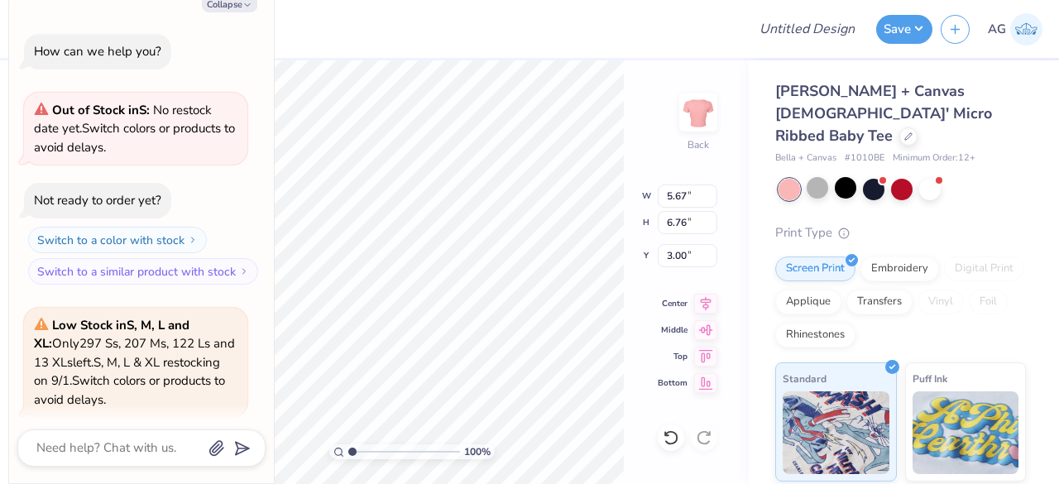
scroll to position [1759, 0]
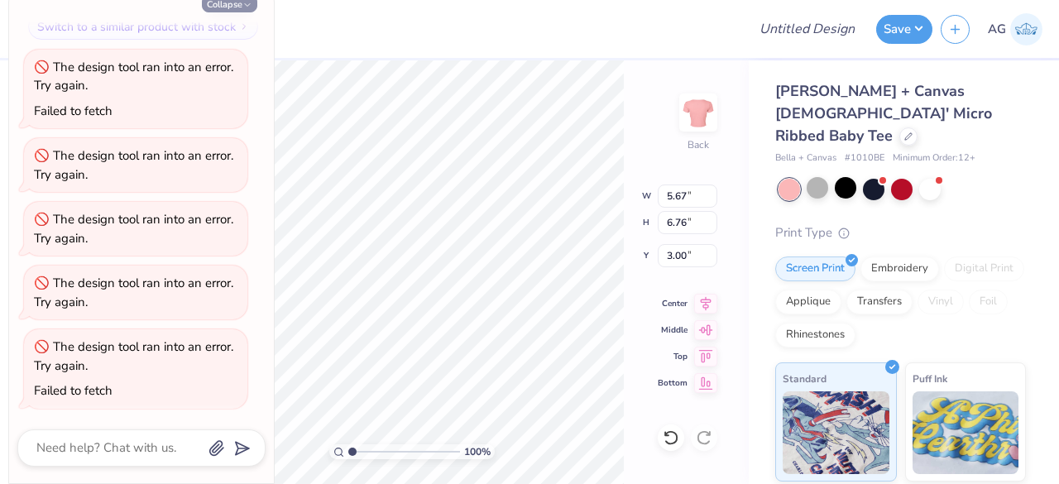
click at [242, 2] on icon "button" at bounding box center [247, 5] width 10 height 10
type textarea "x"
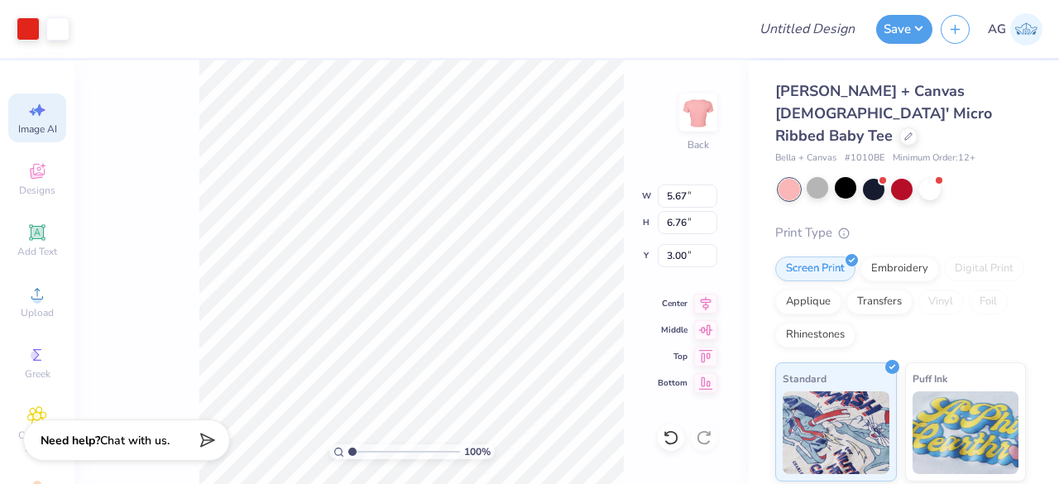
click at [23, 122] on span "Image AI" at bounding box center [37, 128] width 39 height 13
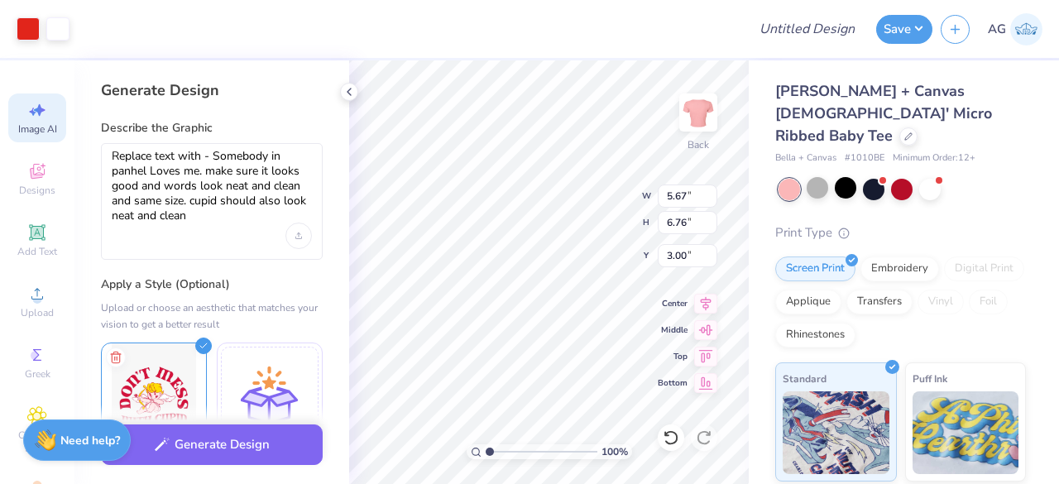
scroll to position [0, 0]
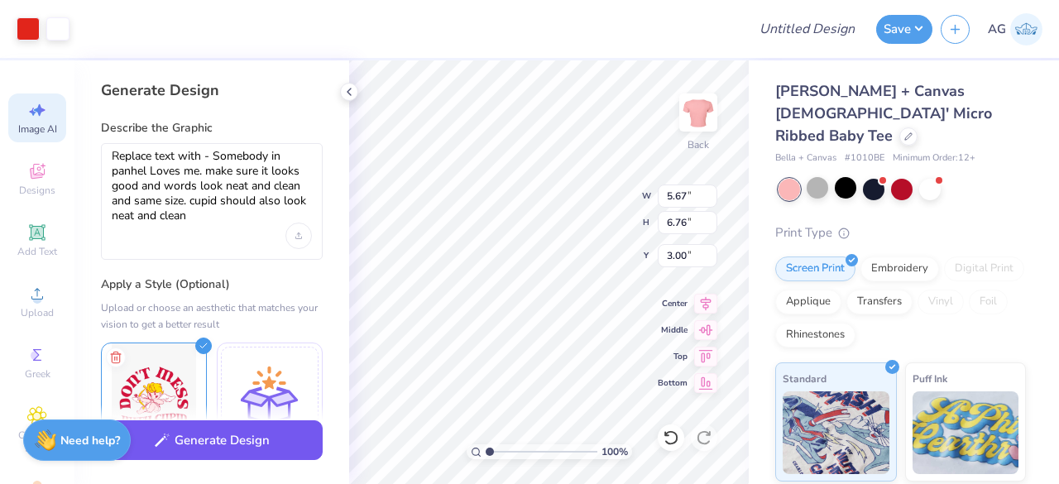
click at [222, 453] on button "Generate Design" at bounding box center [212, 440] width 222 height 41
